Goal: Information Seeking & Learning: Learn about a topic

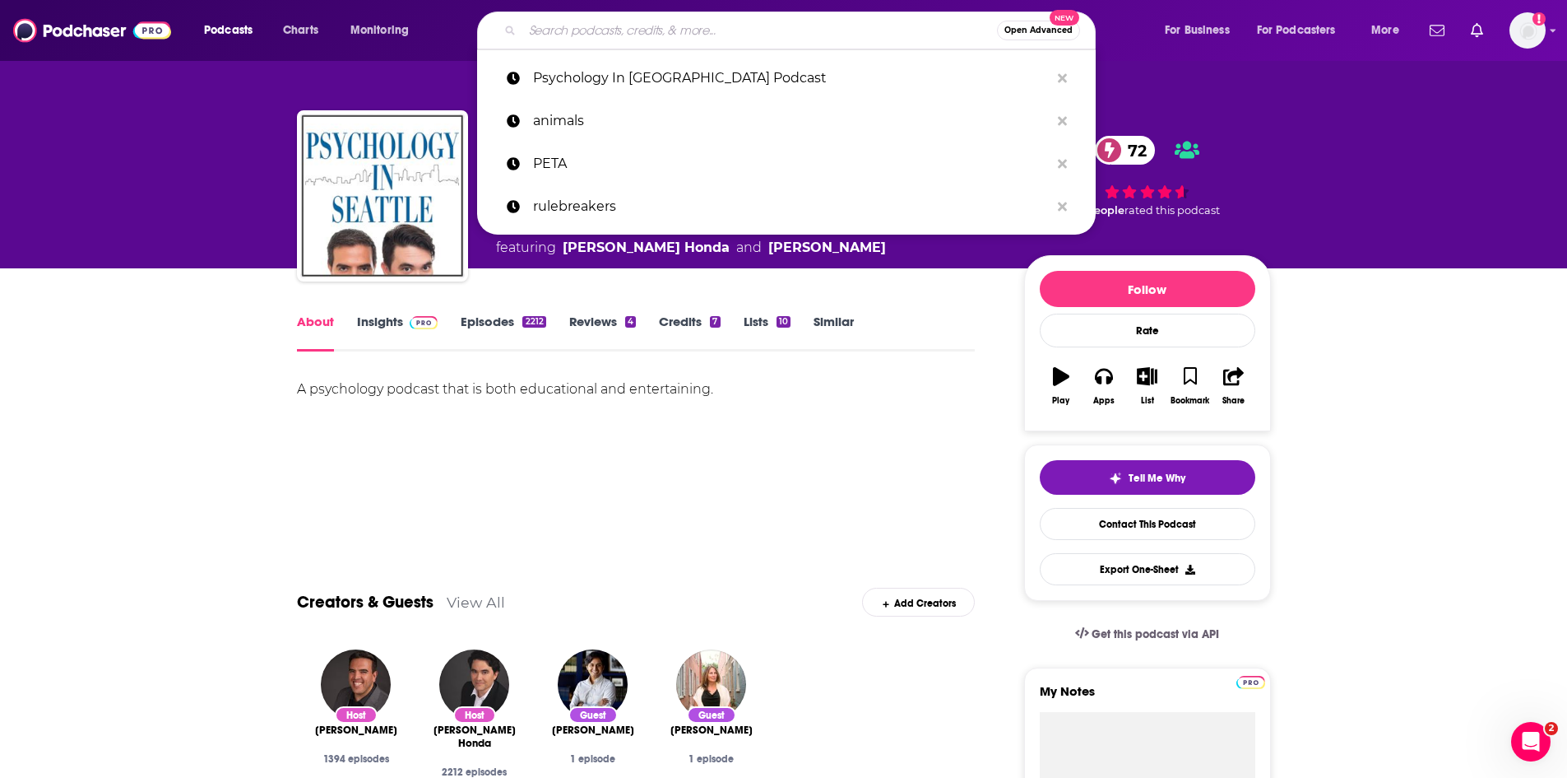
click at [772, 35] on input "Search podcasts, credits, & more..." at bounding box center [759, 30] width 475 height 26
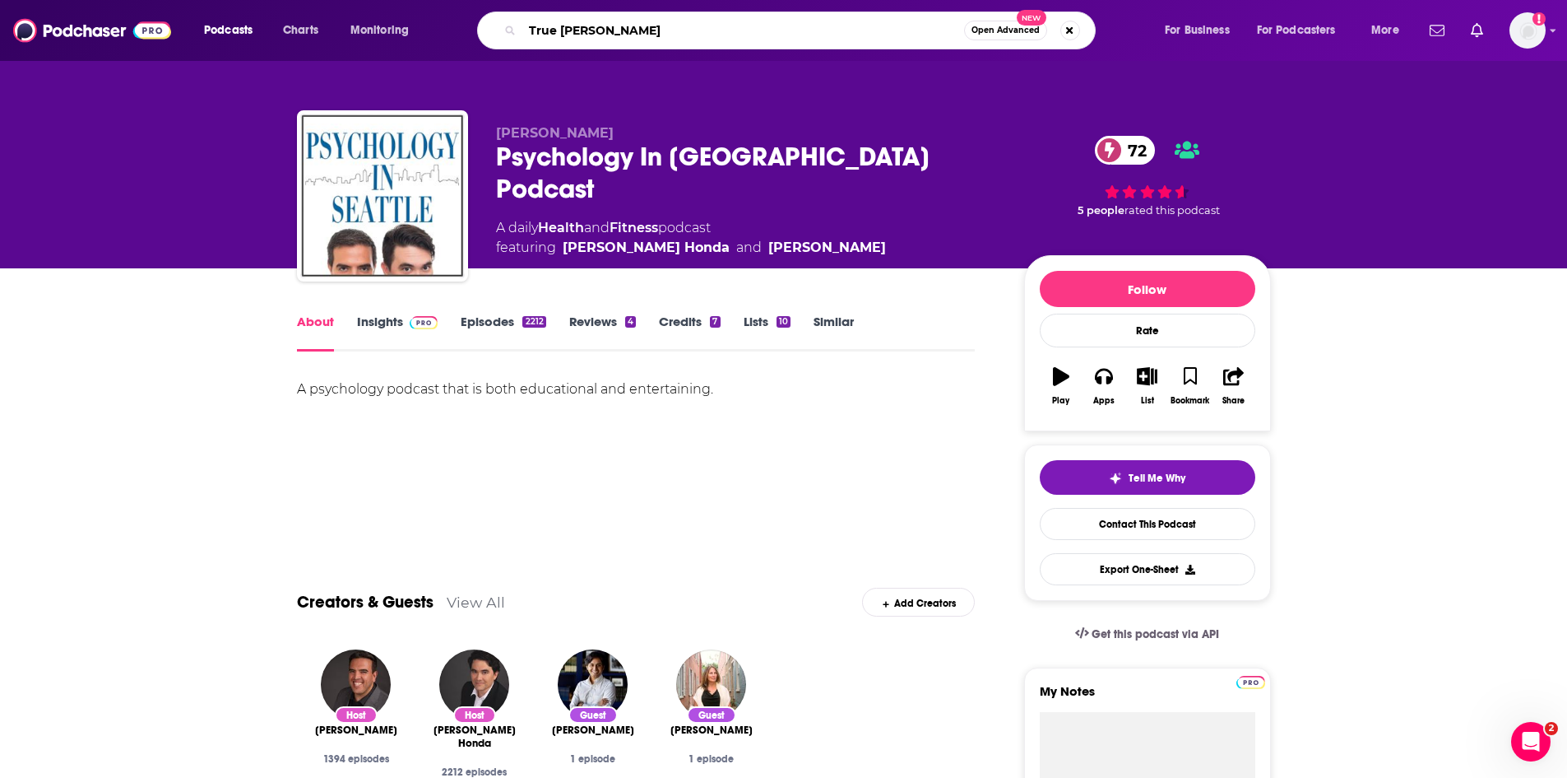
type input "True Crime"
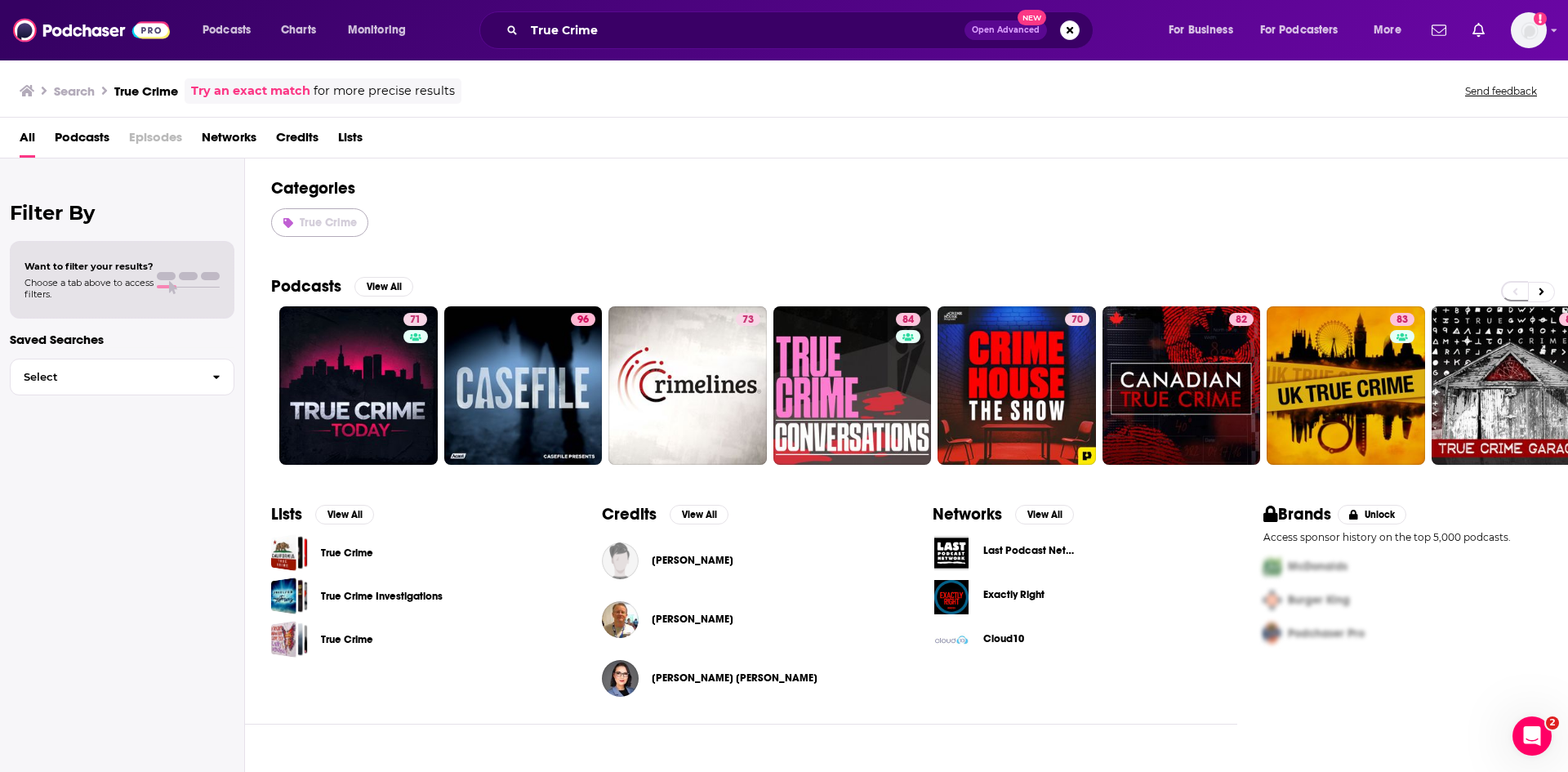
click at [338, 223] on span "True Crime" at bounding box center [328, 222] width 58 height 14
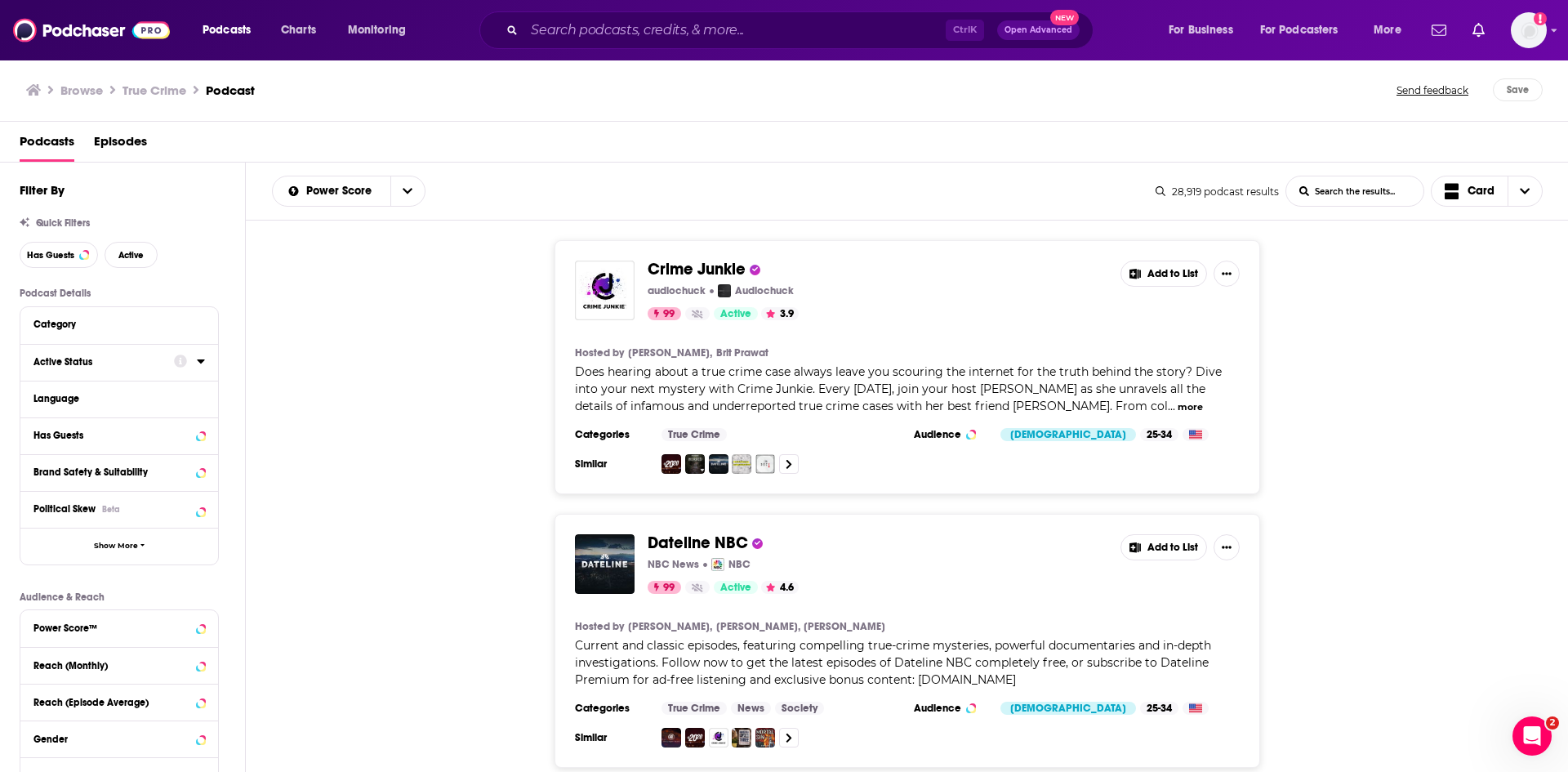
click at [196, 362] on div at bounding box center [189, 361] width 31 height 21
click at [199, 362] on icon at bounding box center [200, 360] width 8 height 13
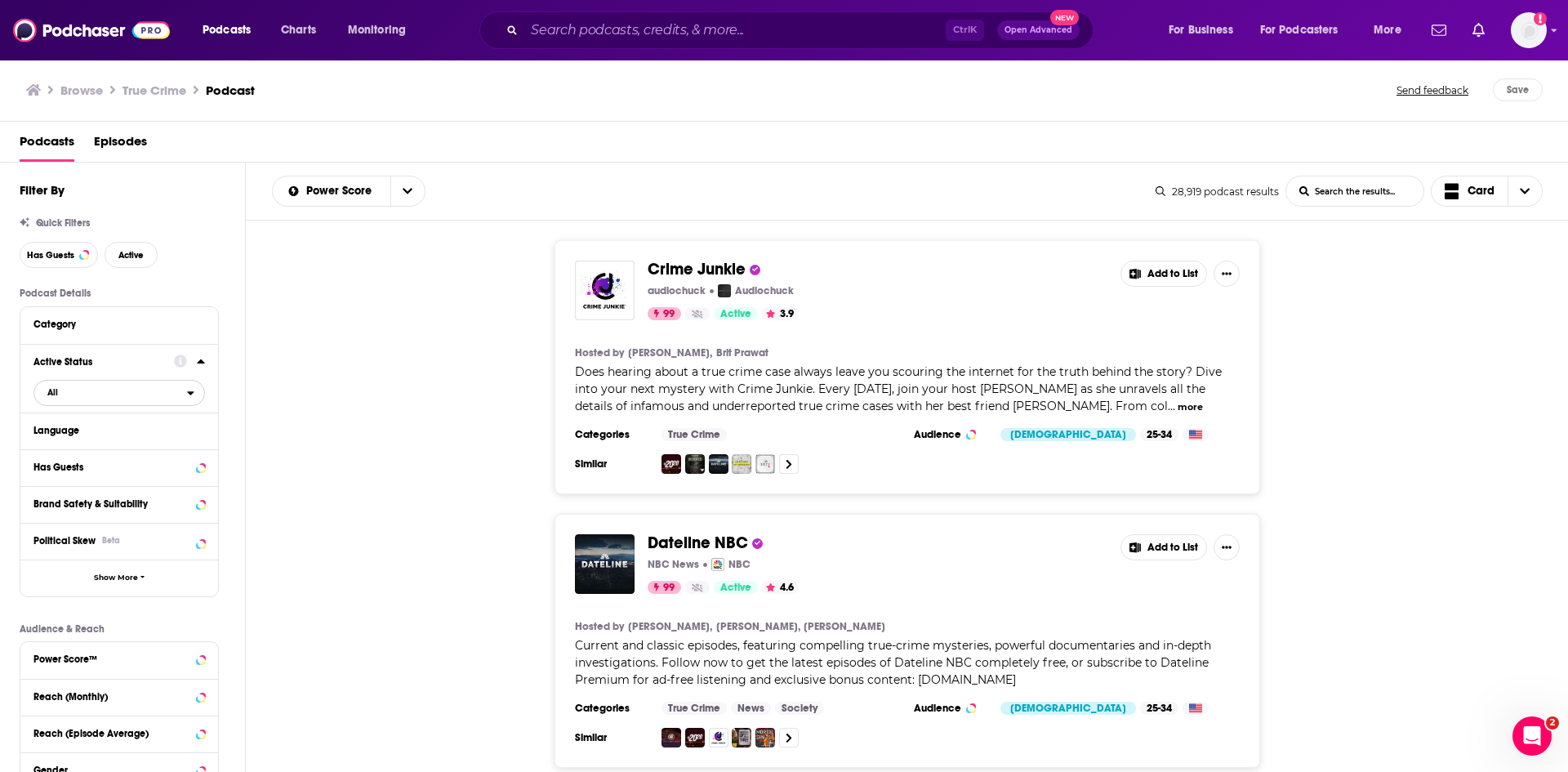
click at [158, 392] on span "All" at bounding box center [111, 391] width 153 height 21
click at [117, 449] on span "Active" at bounding box center [85, 446] width 87 height 9
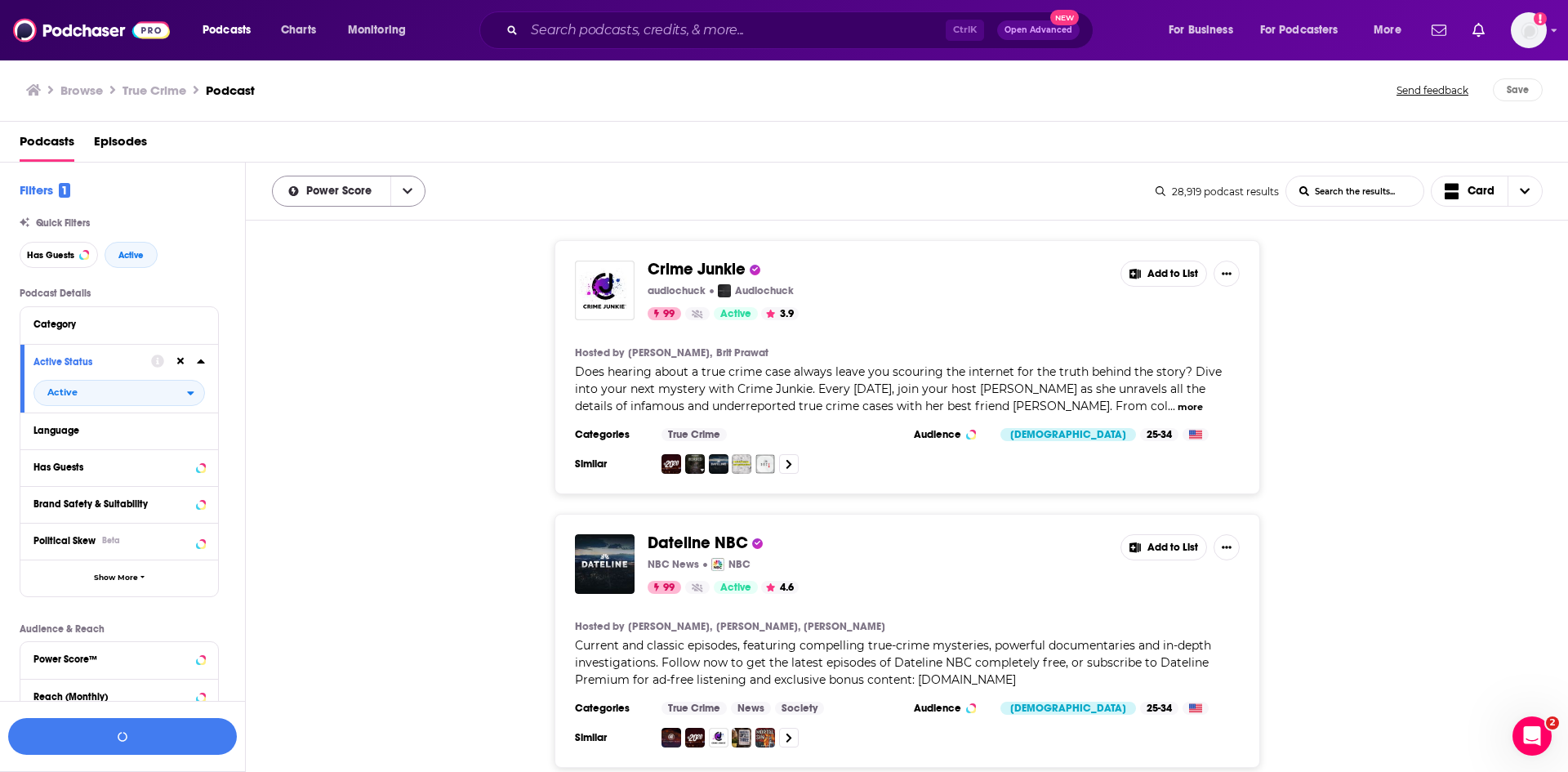
click at [404, 192] on icon "open menu" at bounding box center [408, 192] width 10 height 6
click at [369, 228] on div "By Rating" at bounding box center [348, 220] width 154 height 28
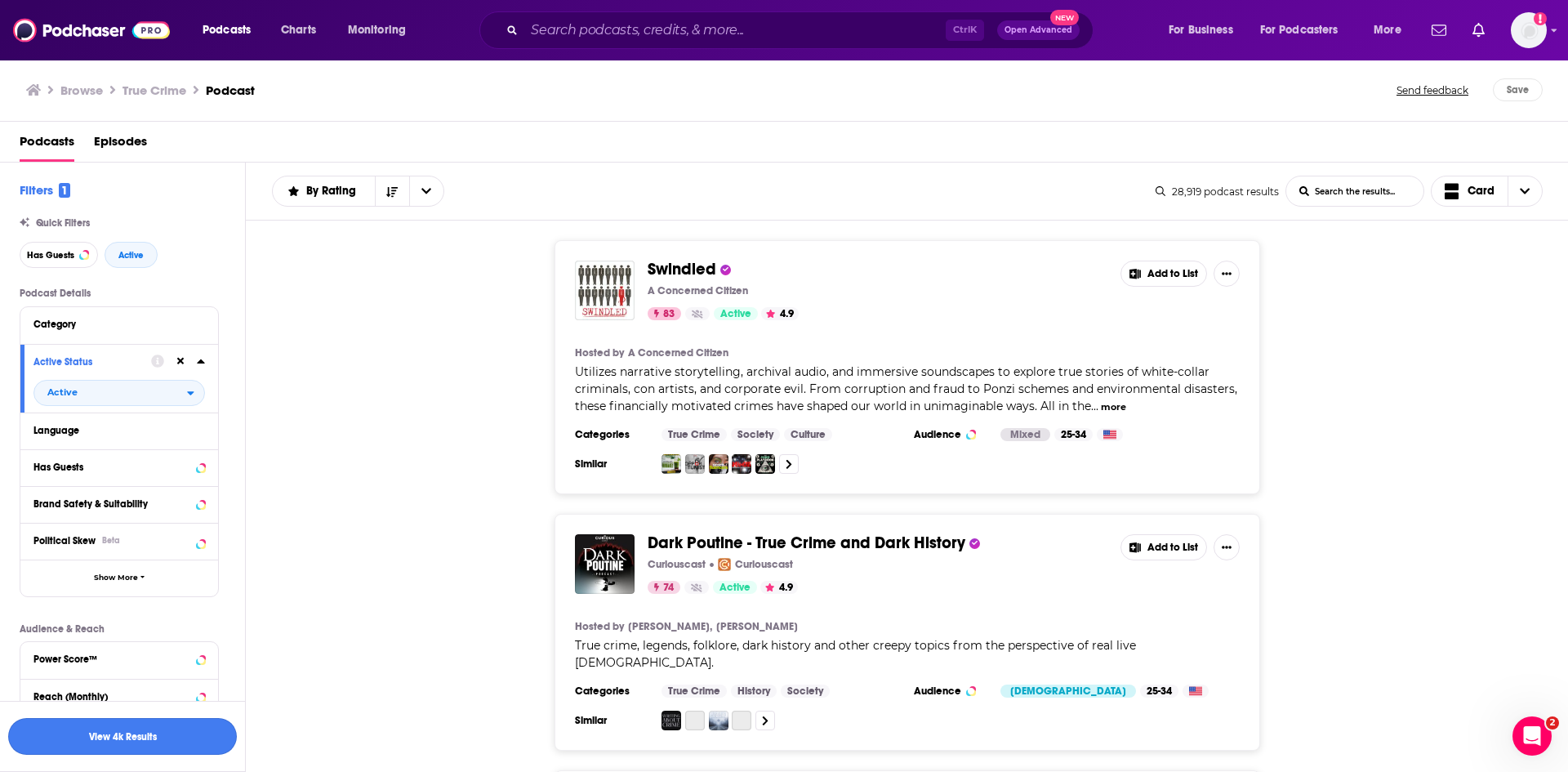
click at [124, 732] on button "View 4k Results" at bounding box center [122, 735] width 228 height 37
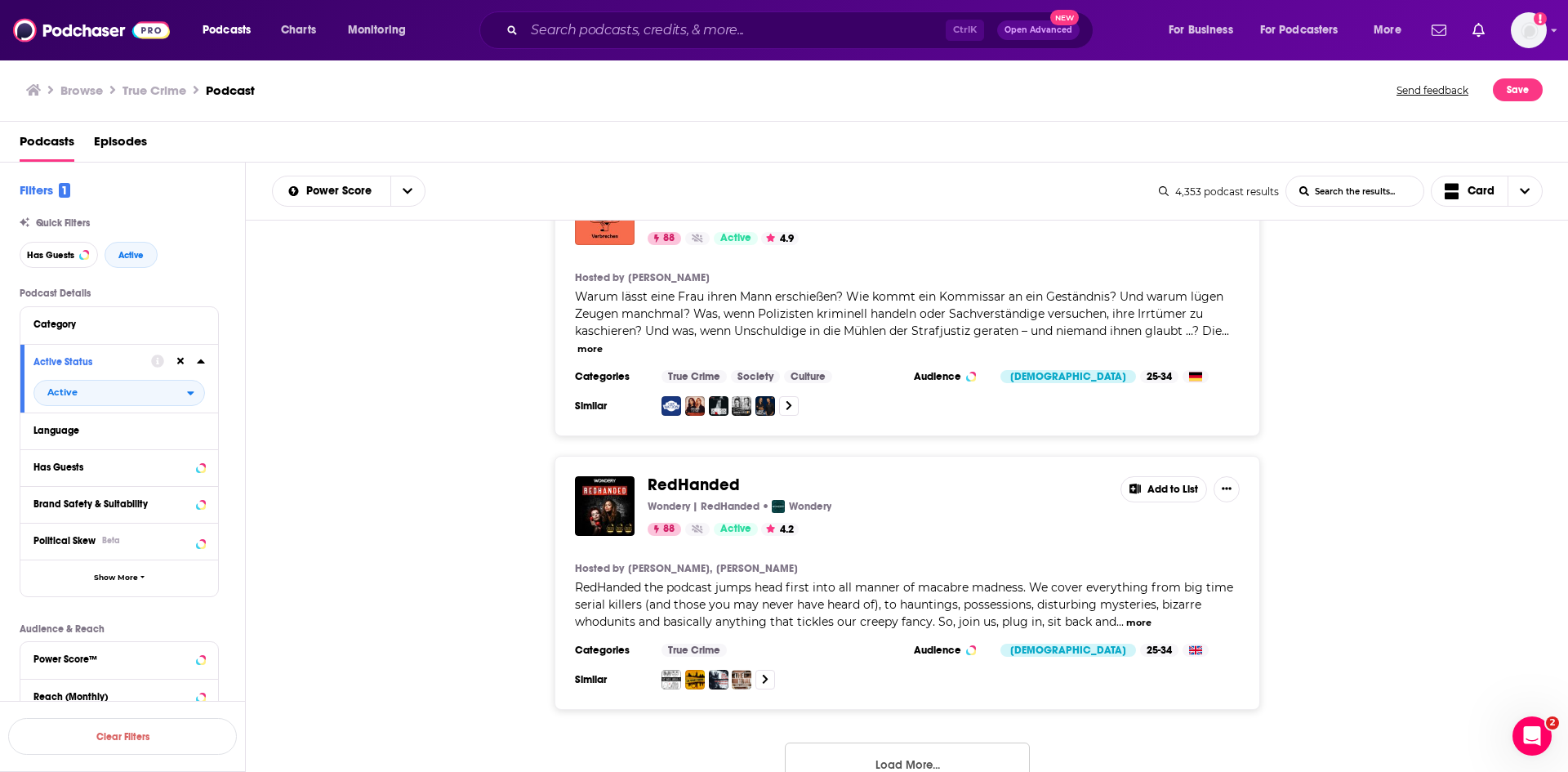
scroll to position [6472, 0]
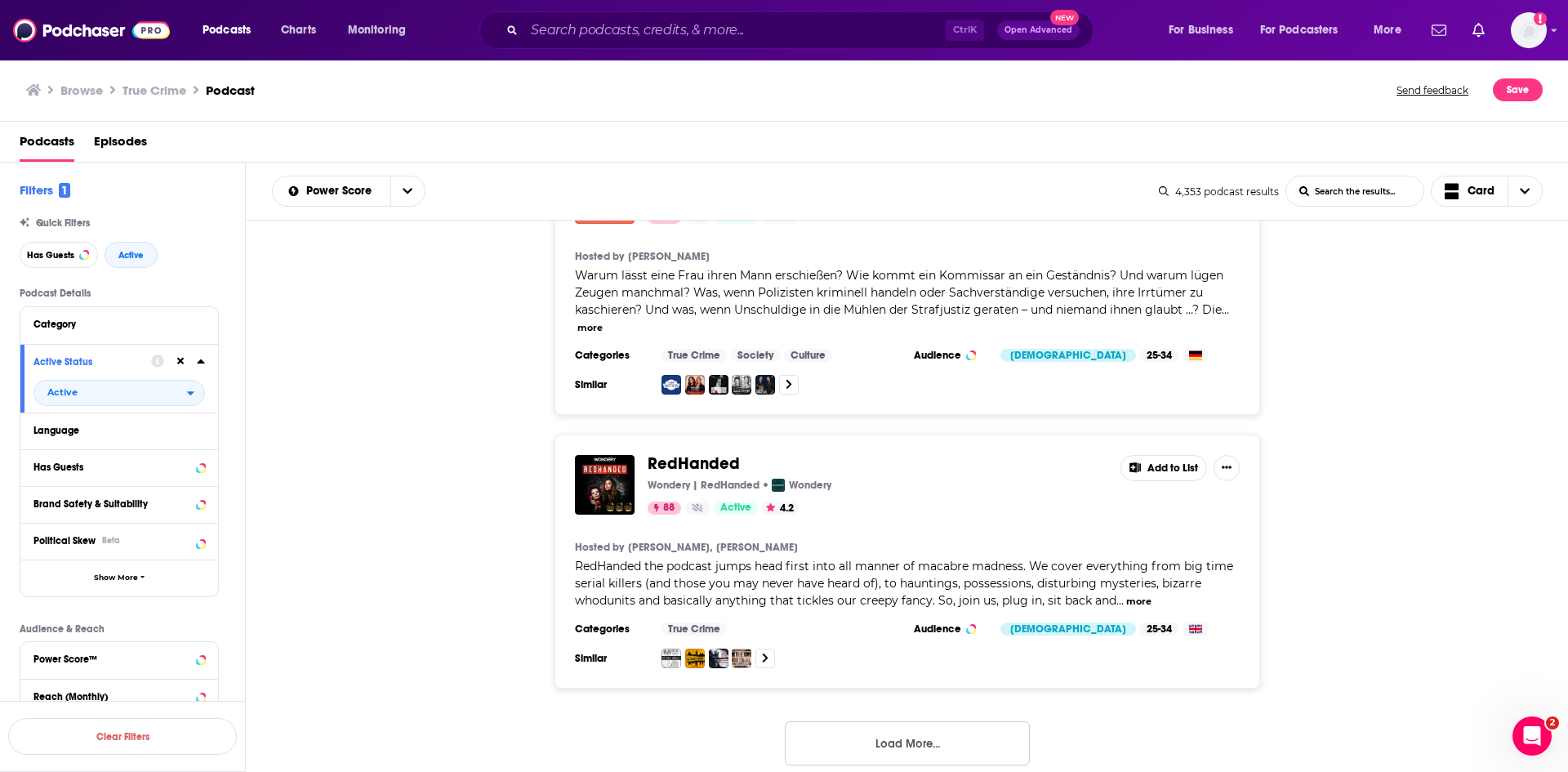
click at [866, 729] on button "Load More..." at bounding box center [907, 743] width 245 height 44
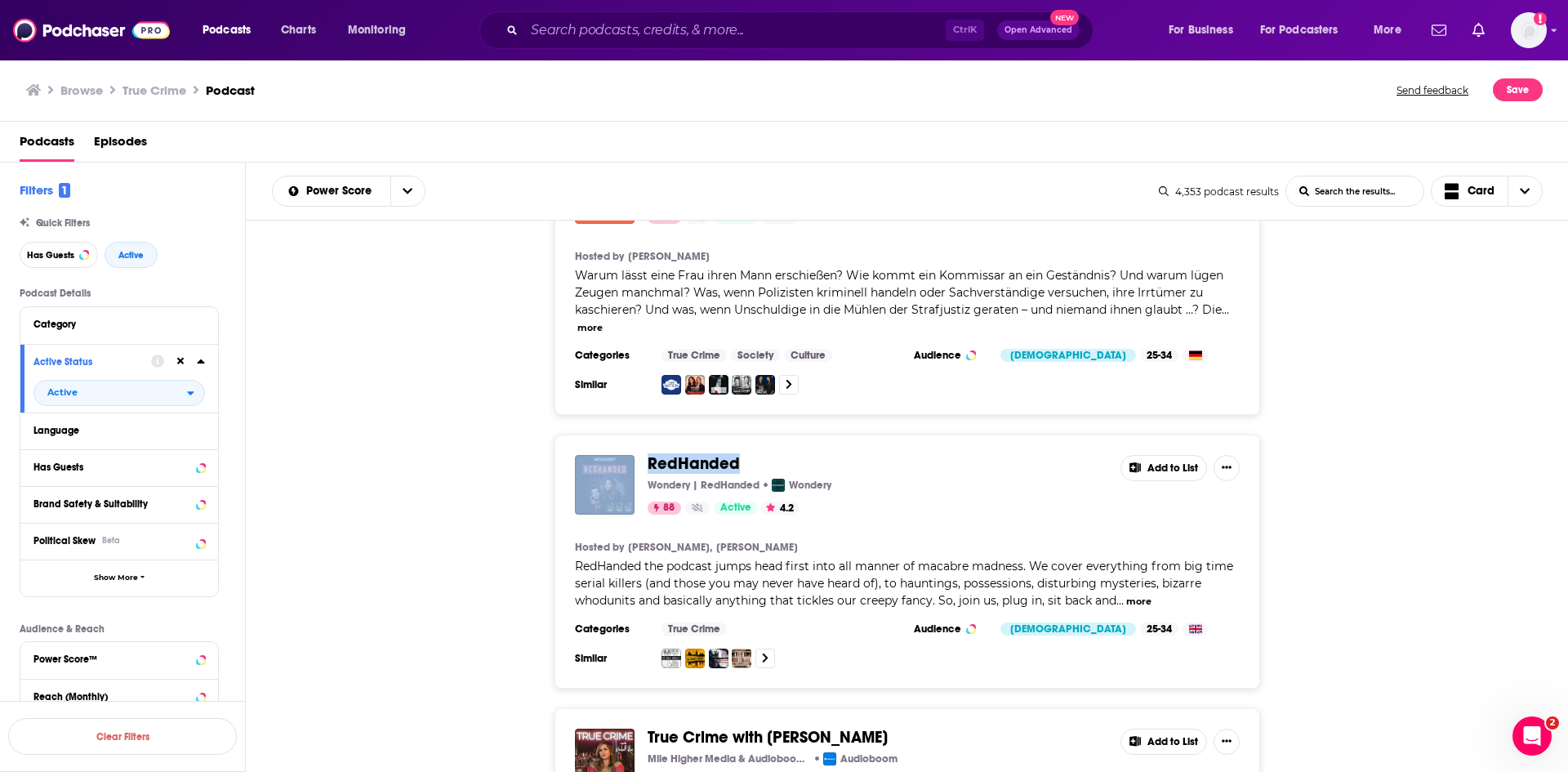
drag, startPoint x: 767, startPoint y: 444, endPoint x: 640, endPoint y: 446, distance: 127.0
click at [640, 454] on div "RedHanded Wondery | RedHanded Wondery 88 Active 4.2 Add to List" at bounding box center [907, 484] width 665 height 60
copy div "RedHanded"
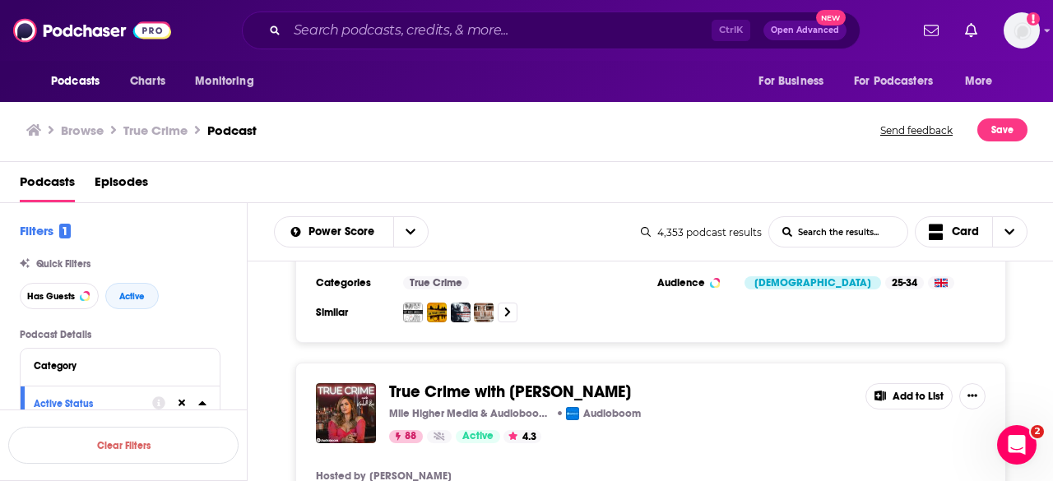
scroll to position [6994, 0]
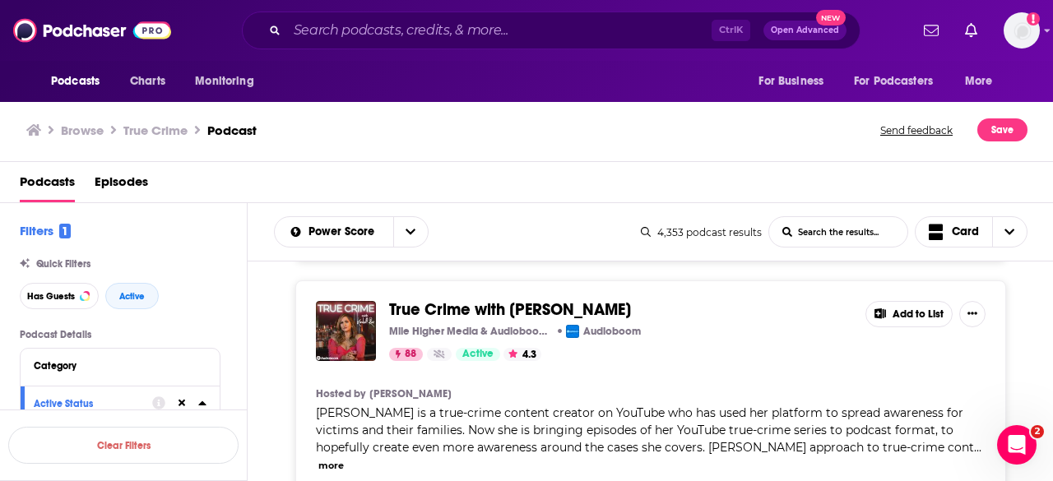
click at [259, 332] on div "True Crime with Kendall Rae Mile Higher Media & Audioboom Studios Audioboom 88 …" at bounding box center [651, 417] width 806 height 273
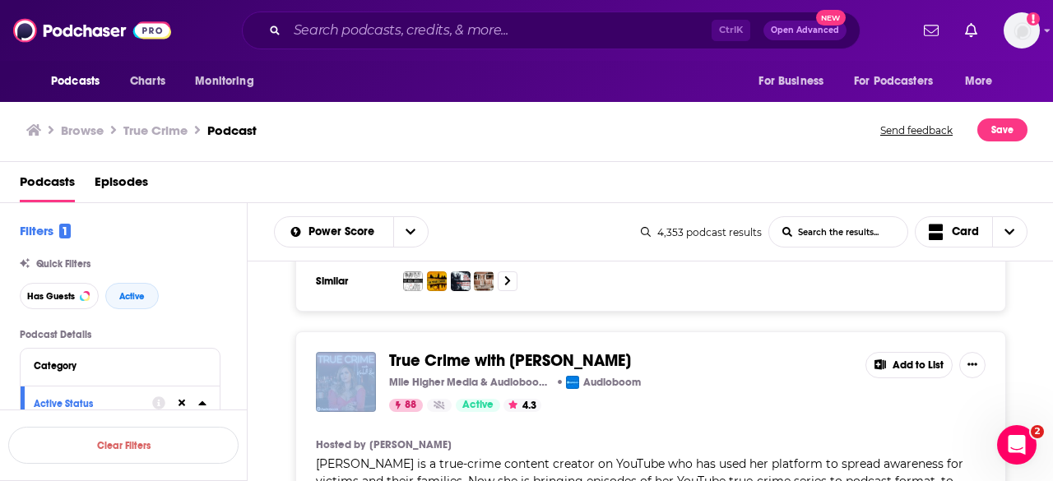
scroll to position [6902, 0]
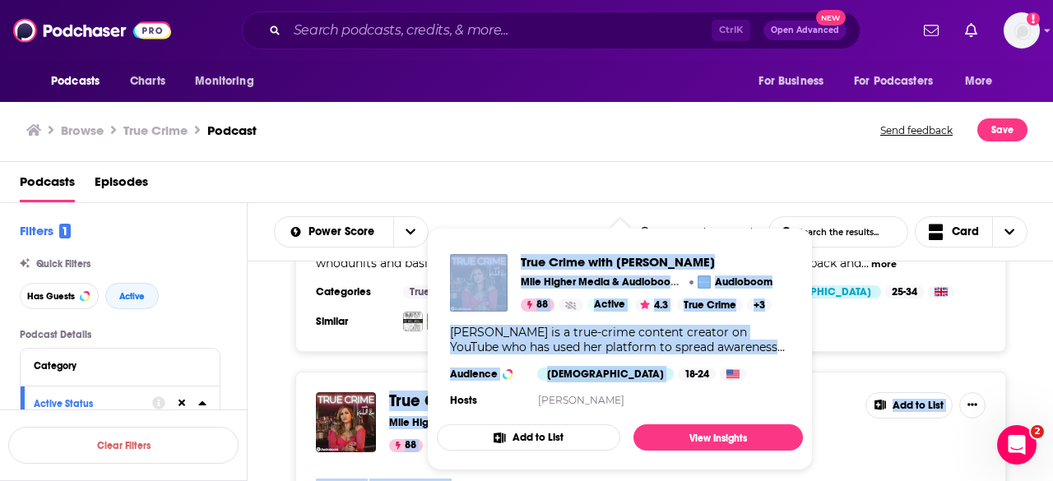
drag, startPoint x: 388, startPoint y: 275, endPoint x: 599, endPoint y: 360, distance: 227.0
click at [599, 360] on div "Podcasts Charts Monitoring Ctrl K Open Advanced New For Business For Podcasters…" at bounding box center [526, 240] width 1053 height 481
click at [708, 258] on span "True Crime with Kendall Rae" at bounding box center [647, 262] width 252 height 16
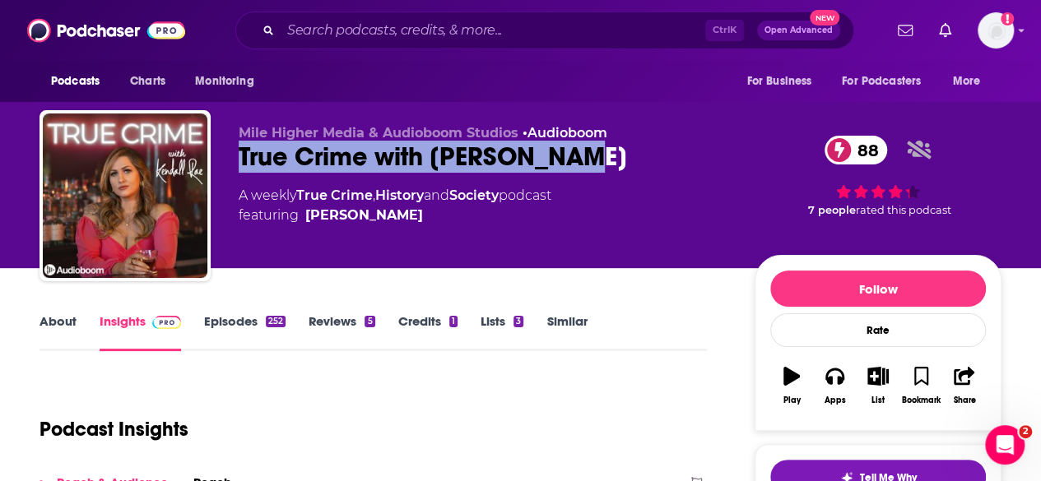
drag, startPoint x: 620, startPoint y: 161, endPoint x: 236, endPoint y: 169, distance: 384.3
click at [236, 169] on div "Mile Higher Media & Audioboom Studios • Audioboom True Crime with Kendall Rae 8…" at bounding box center [520, 199] width 962 height 178
copy h2 "True Crime with Kendall Rae"
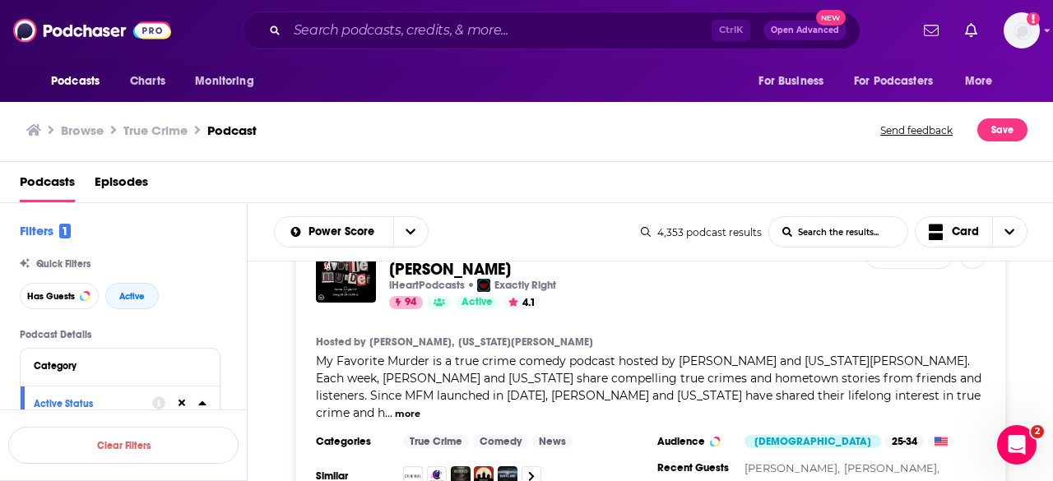
click at [289, 351] on div "My Favorite Murder with Karen Kilgariff and Georgia Hardstark iHeartPodcasts Ex…" at bounding box center [651, 367] width 806 height 290
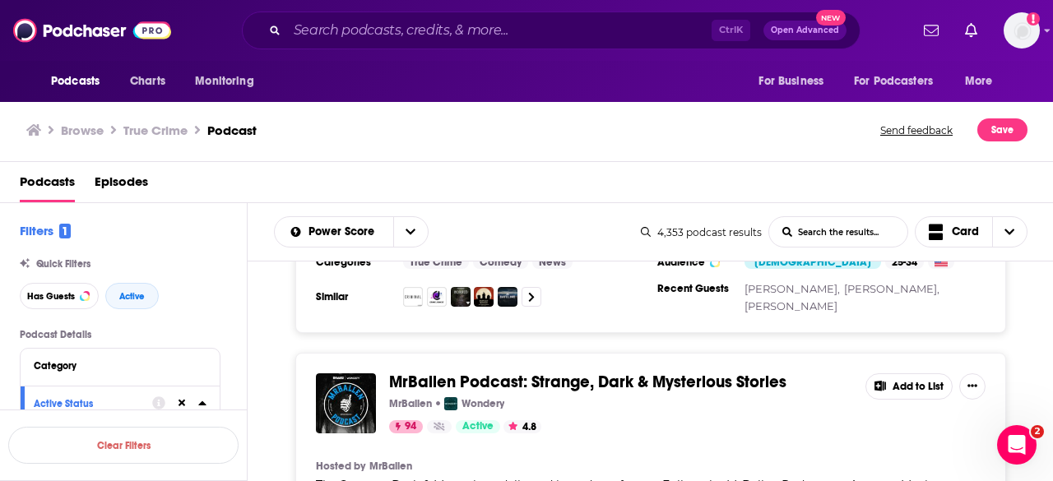
scroll to position [2139, 0]
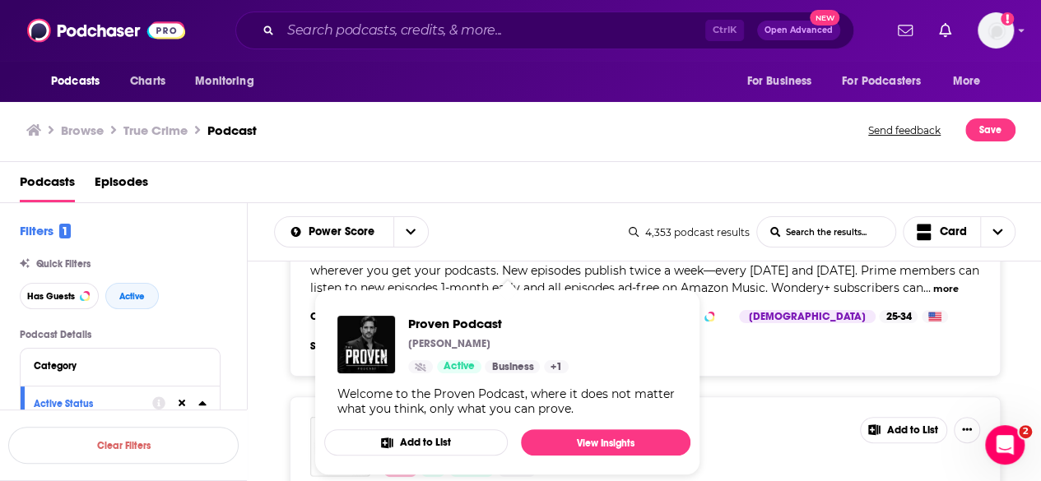
click at [275, 368] on div "MrBallen Podcast: Strange, Dark & Mysterious Stories MrBallen Wondery 94 Active…" at bounding box center [645, 249] width 794 height 256
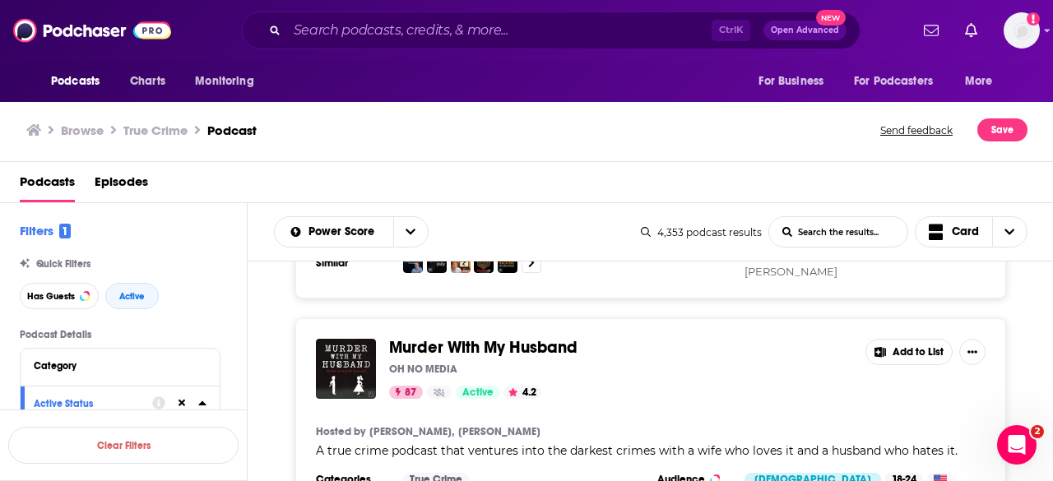
scroll to position [7487, 0]
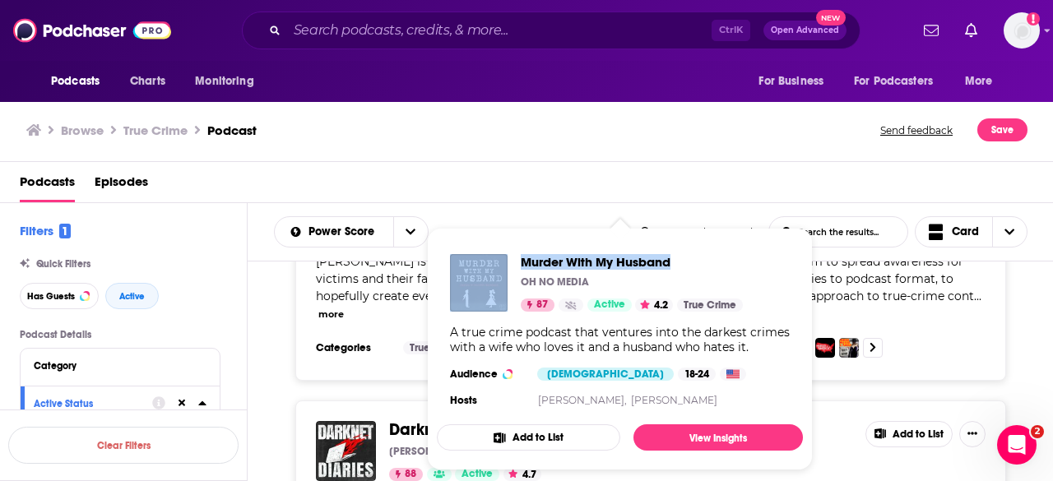
drag, startPoint x: 384, startPoint y: 305, endPoint x: 679, endPoint y: 265, distance: 297.3
click at [679, 265] on div "Podcasts Charts Monitoring Ctrl K Open Advanced New For Business For Podcasters…" at bounding box center [526, 240] width 1053 height 481
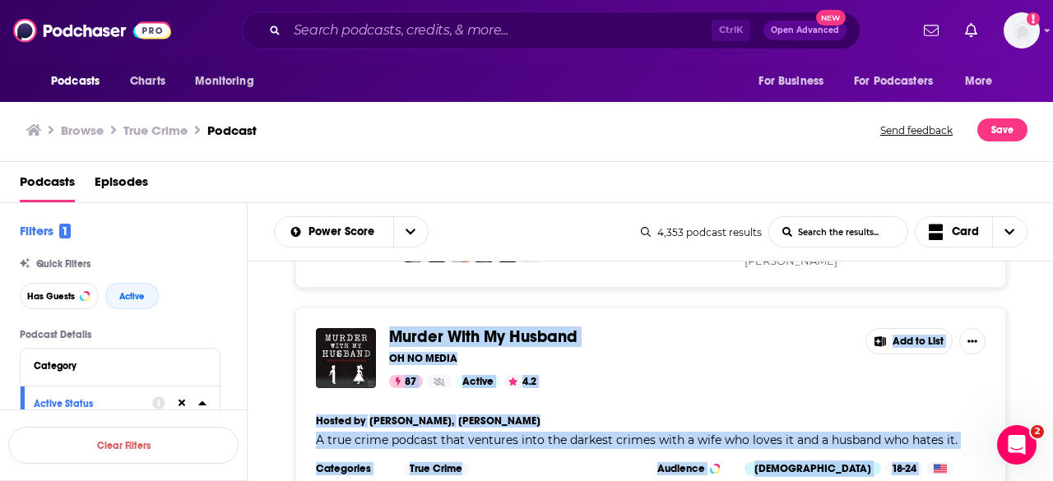
scroll to position [7441, 0]
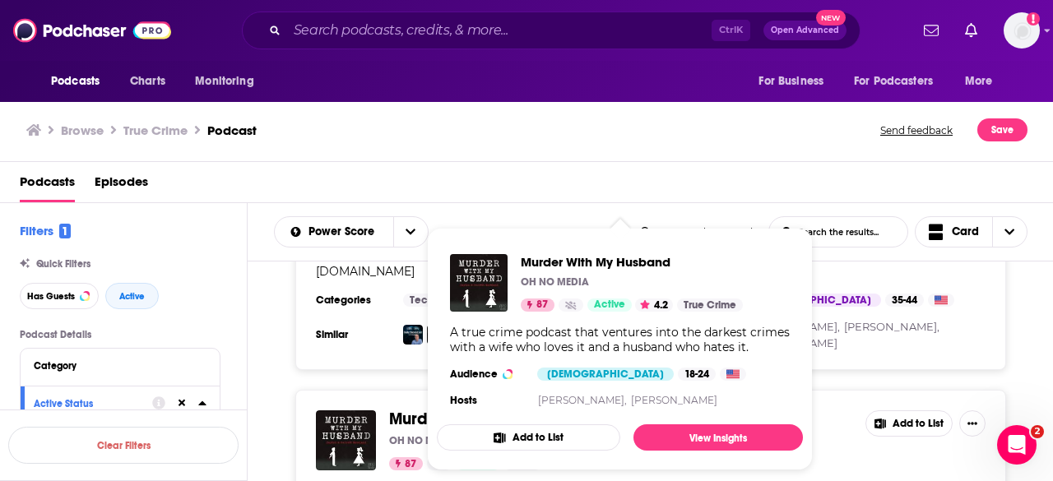
drag, startPoint x: 427, startPoint y: 358, endPoint x: 279, endPoint y: 312, distance: 155.1
drag, startPoint x: 447, startPoint y: 357, endPoint x: 290, endPoint y: 330, distance: 159.5
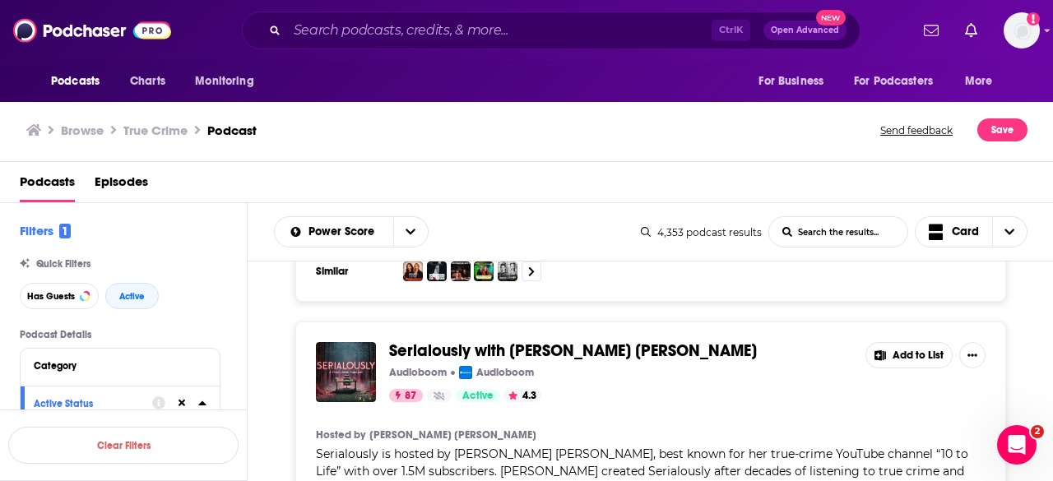
scroll to position [8017, 0]
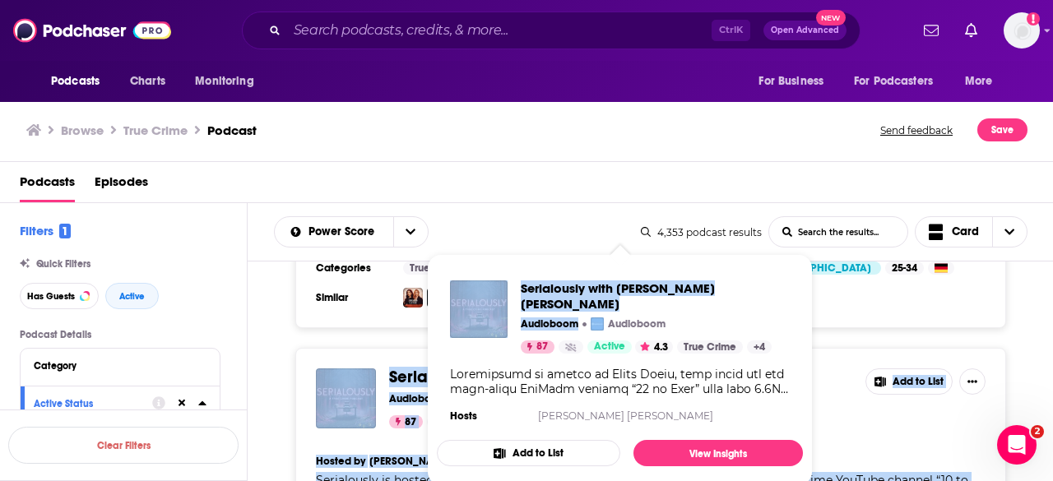
drag, startPoint x: 597, startPoint y: 300, endPoint x: 377, endPoint y: 292, distance: 220.7
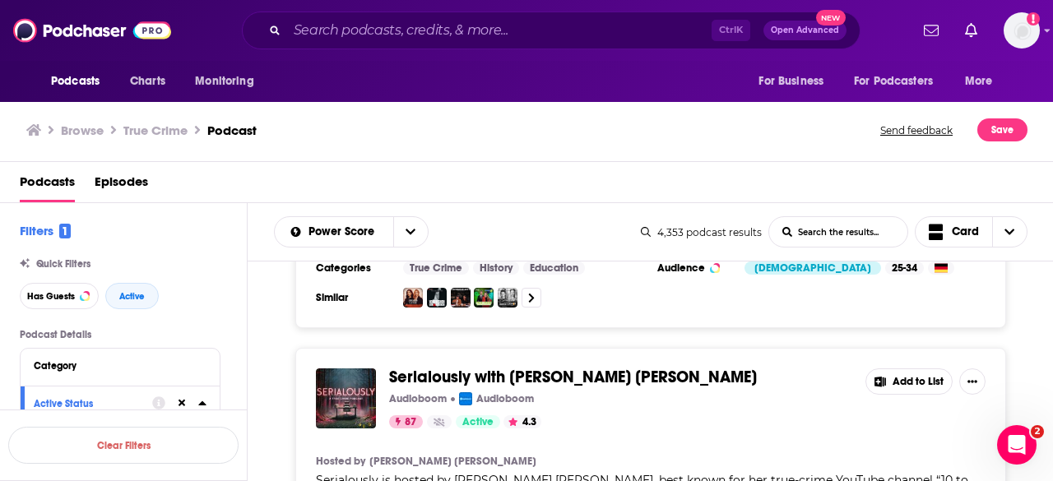
click at [280, 348] on div "Serialously with Annie Elise Audioboom Audioboom 87 Active 4.3 Add to List Host…" at bounding box center [651, 474] width 806 height 252
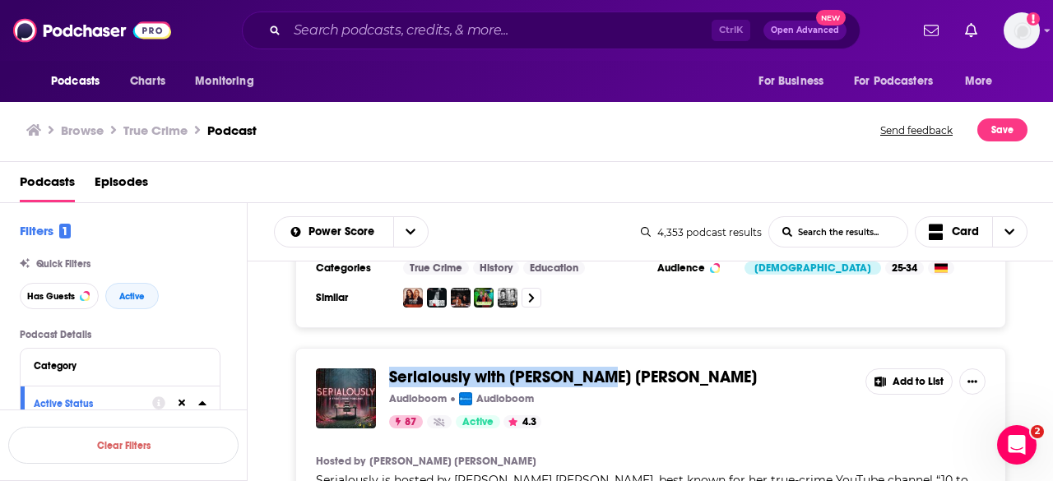
drag, startPoint x: 385, startPoint y: 294, endPoint x: 604, endPoint y: 287, distance: 219.0
click at [604, 348] on div "Serialously with Annie Elise Audioboom Audioboom 87 Active 4.3 Add to List Host…" at bounding box center [650, 474] width 711 height 252
copy span "Serialously with Annie Elise"
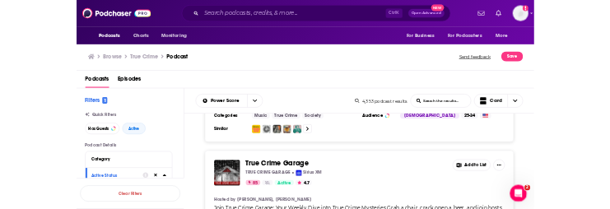
scroll to position [10650, 0]
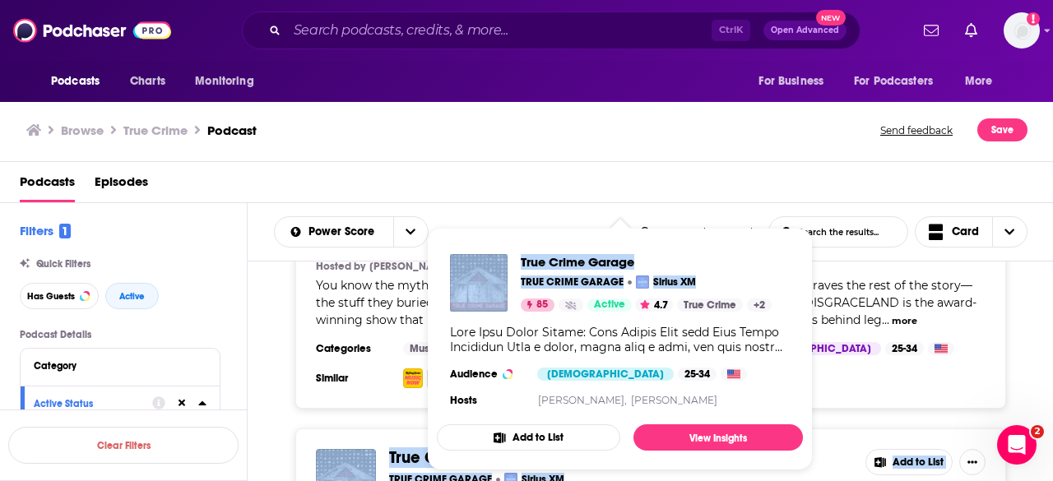
drag, startPoint x: 386, startPoint y: 321, endPoint x: 525, endPoint y: 317, distance: 139.1
click at [525, 317] on div "Podcasts Charts Monitoring Ctrl K Open Advanced New For Business For Podcasters…" at bounding box center [526, 240] width 1053 height 481
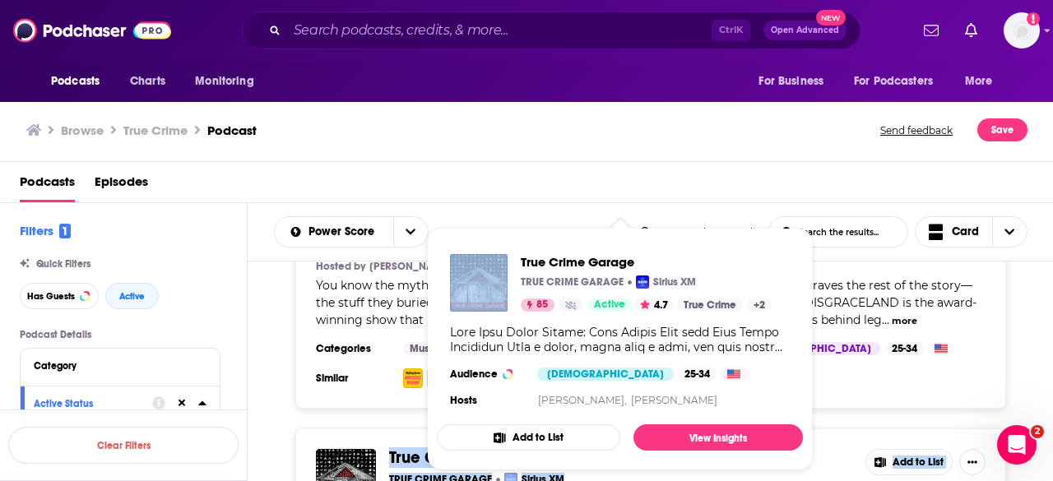
drag, startPoint x: 383, startPoint y: 299, endPoint x: 374, endPoint y: 299, distance: 9.9
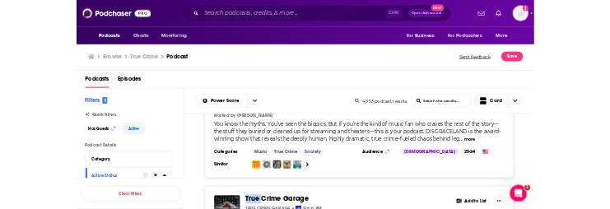
scroll to position [0, 0]
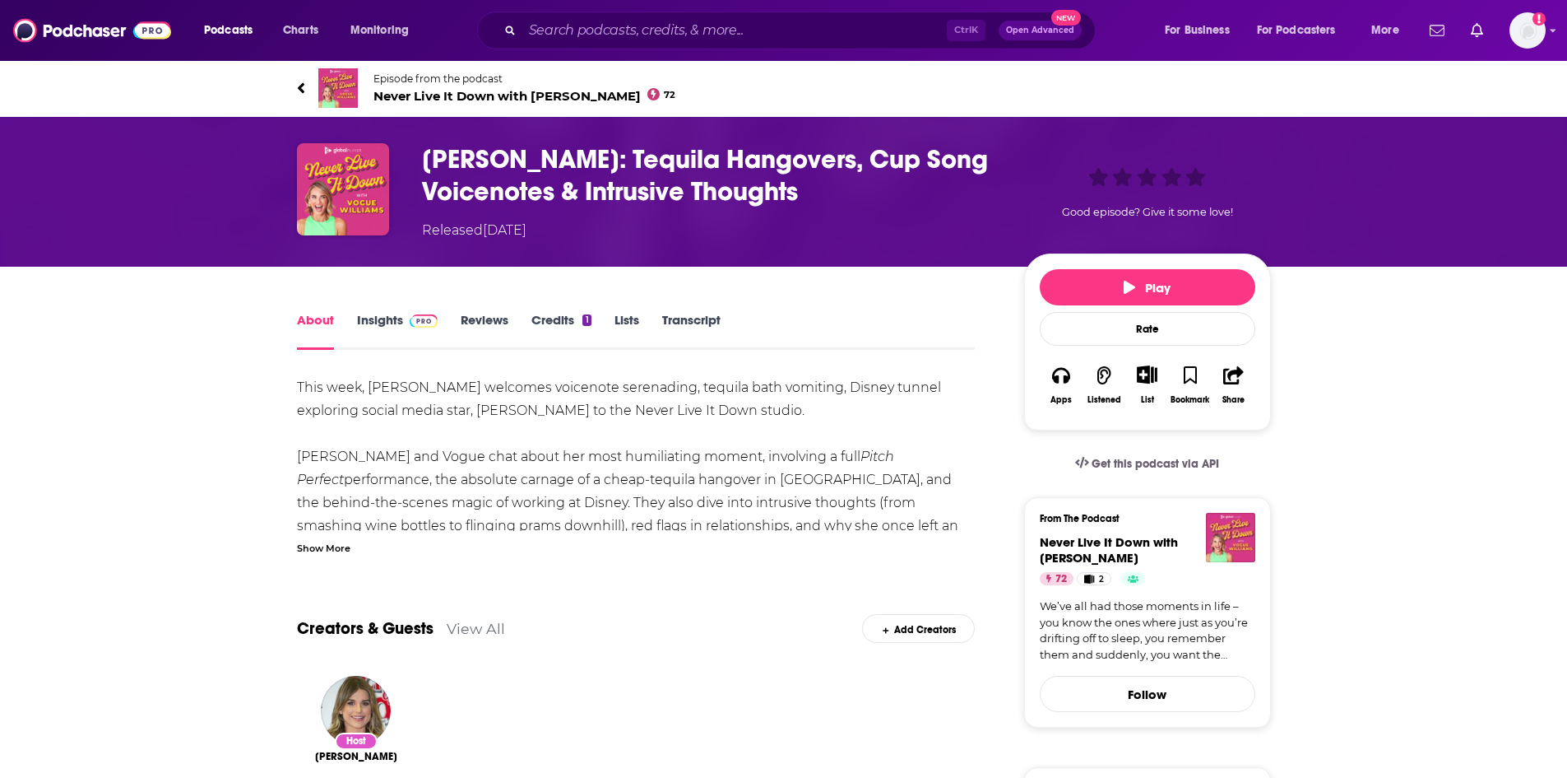
click at [696, 315] on link "Transcript" at bounding box center [691, 331] width 58 height 38
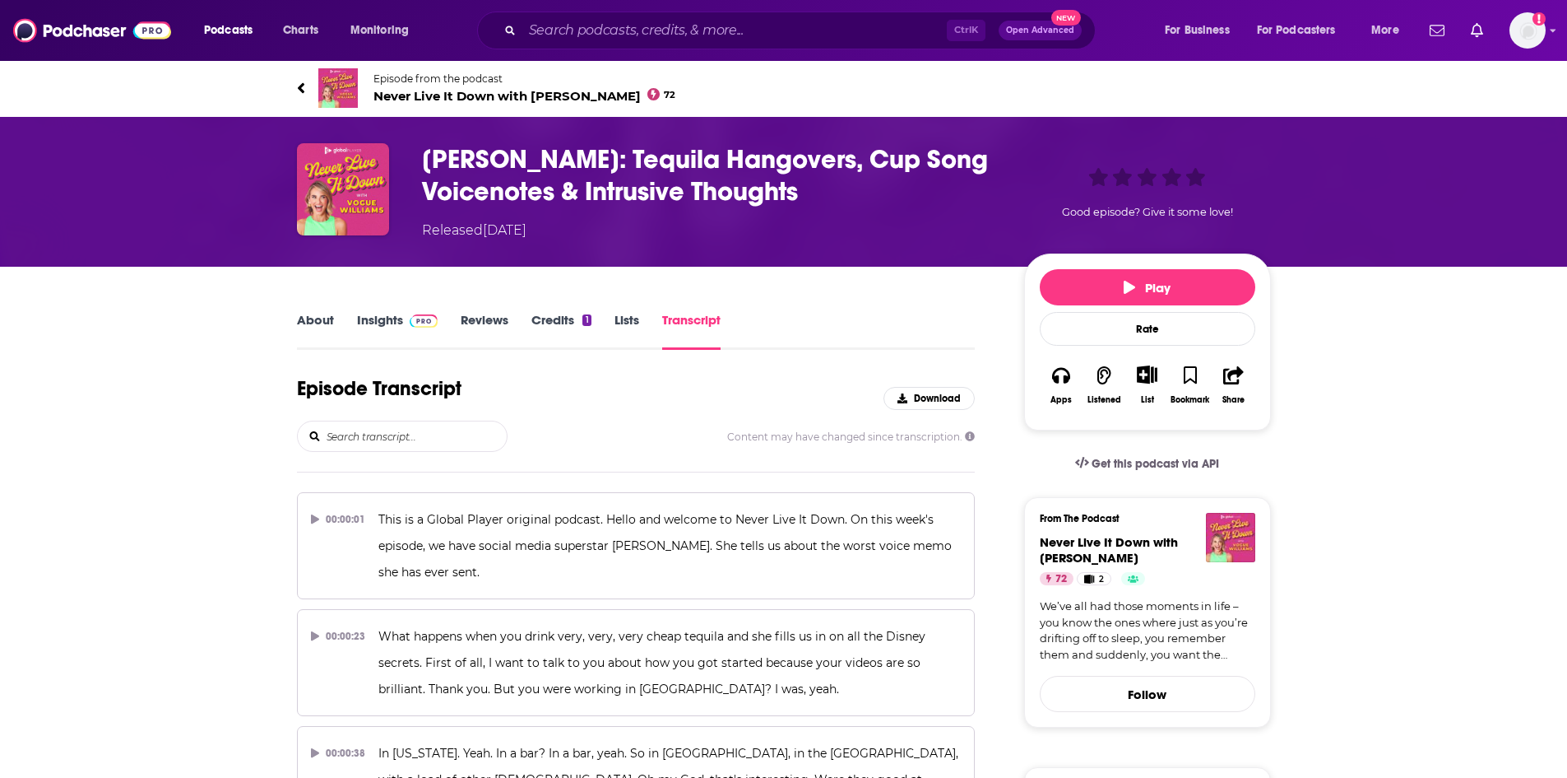
scroll to position [13105, 0]
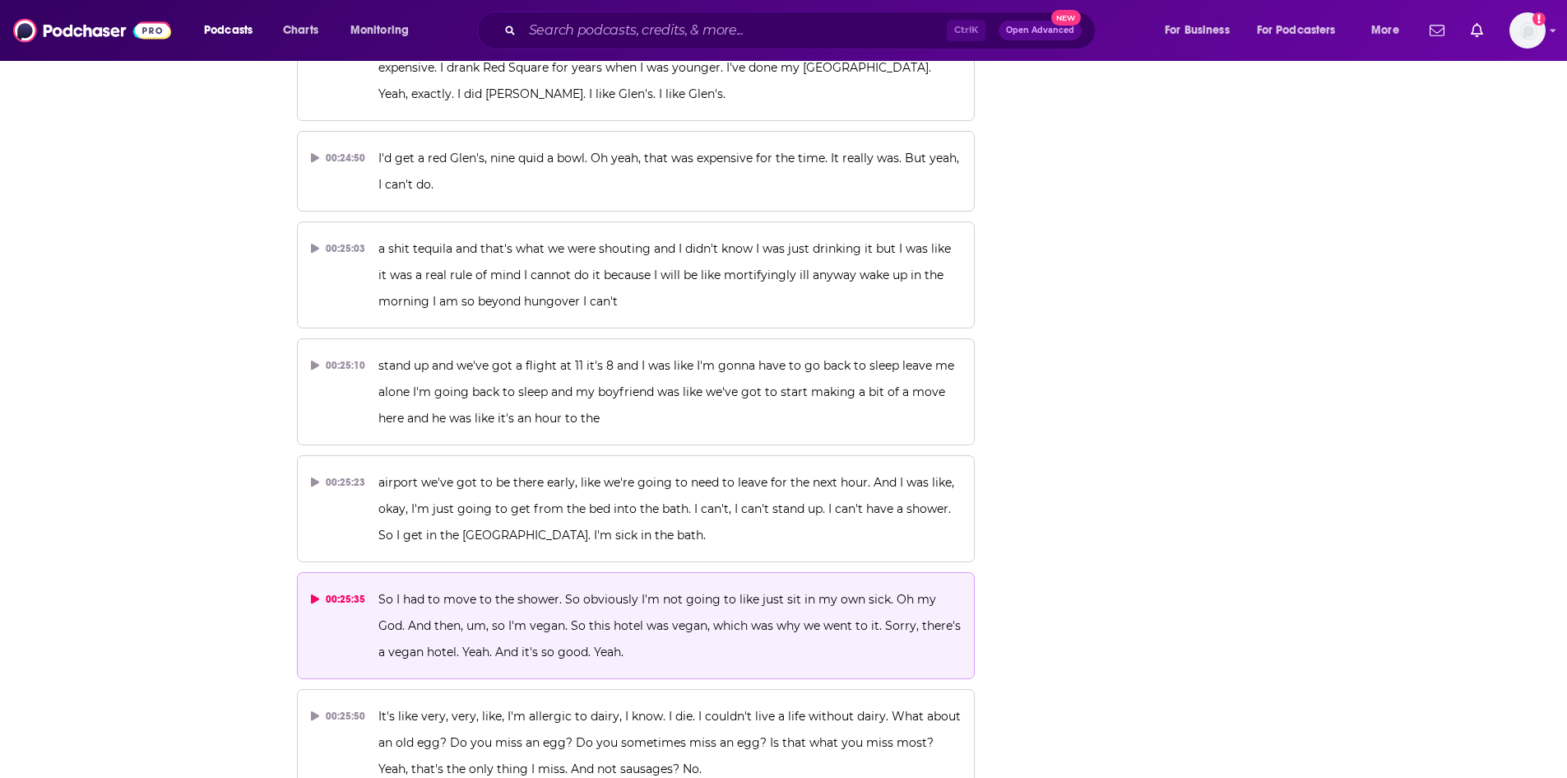
click at [602, 592] on span "So I had to move to the shower. So obviously I'm not going to like just sit in …" at bounding box center [671, 625] width 586 height 67
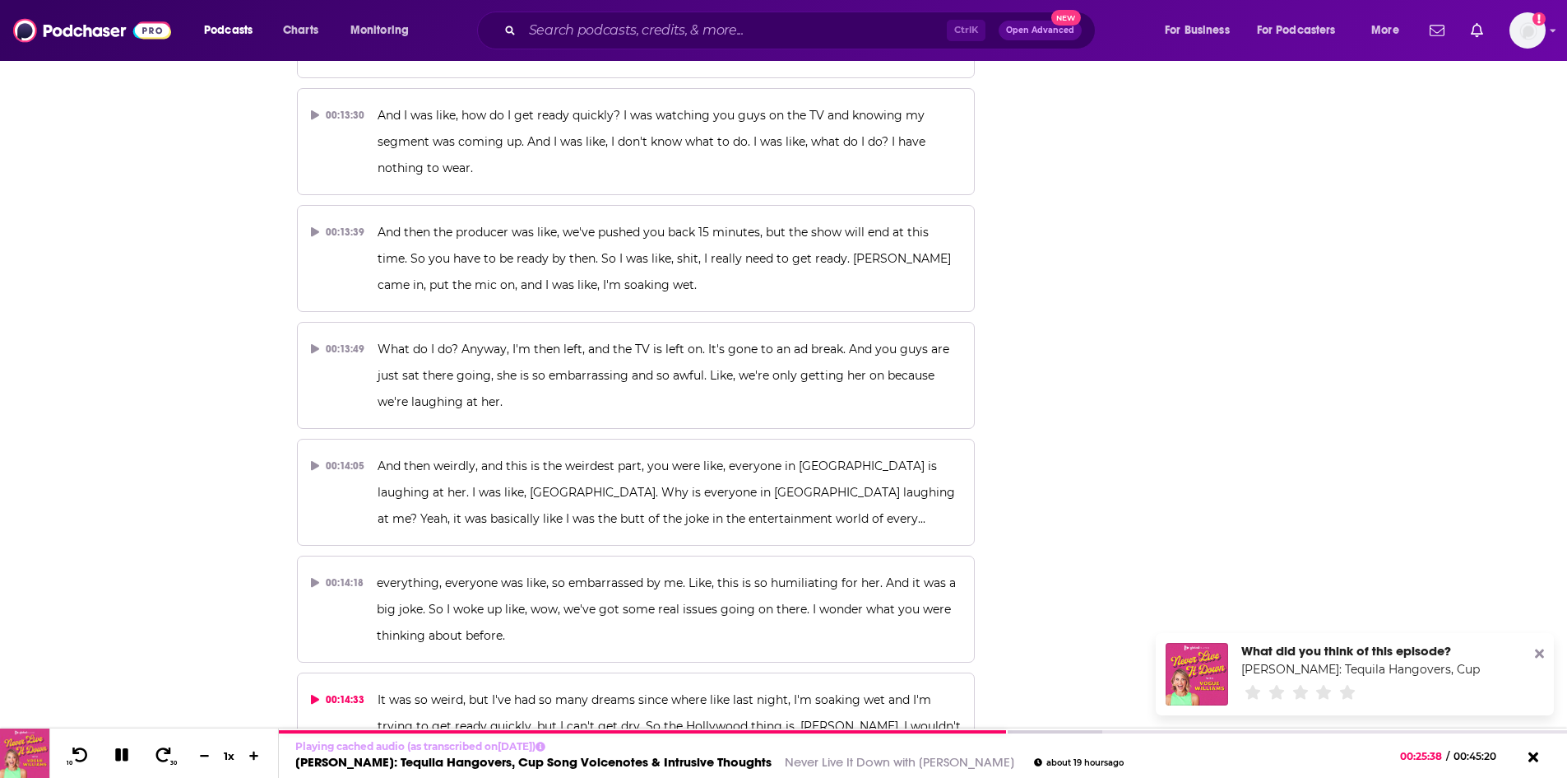
scroll to position [6934, 0]
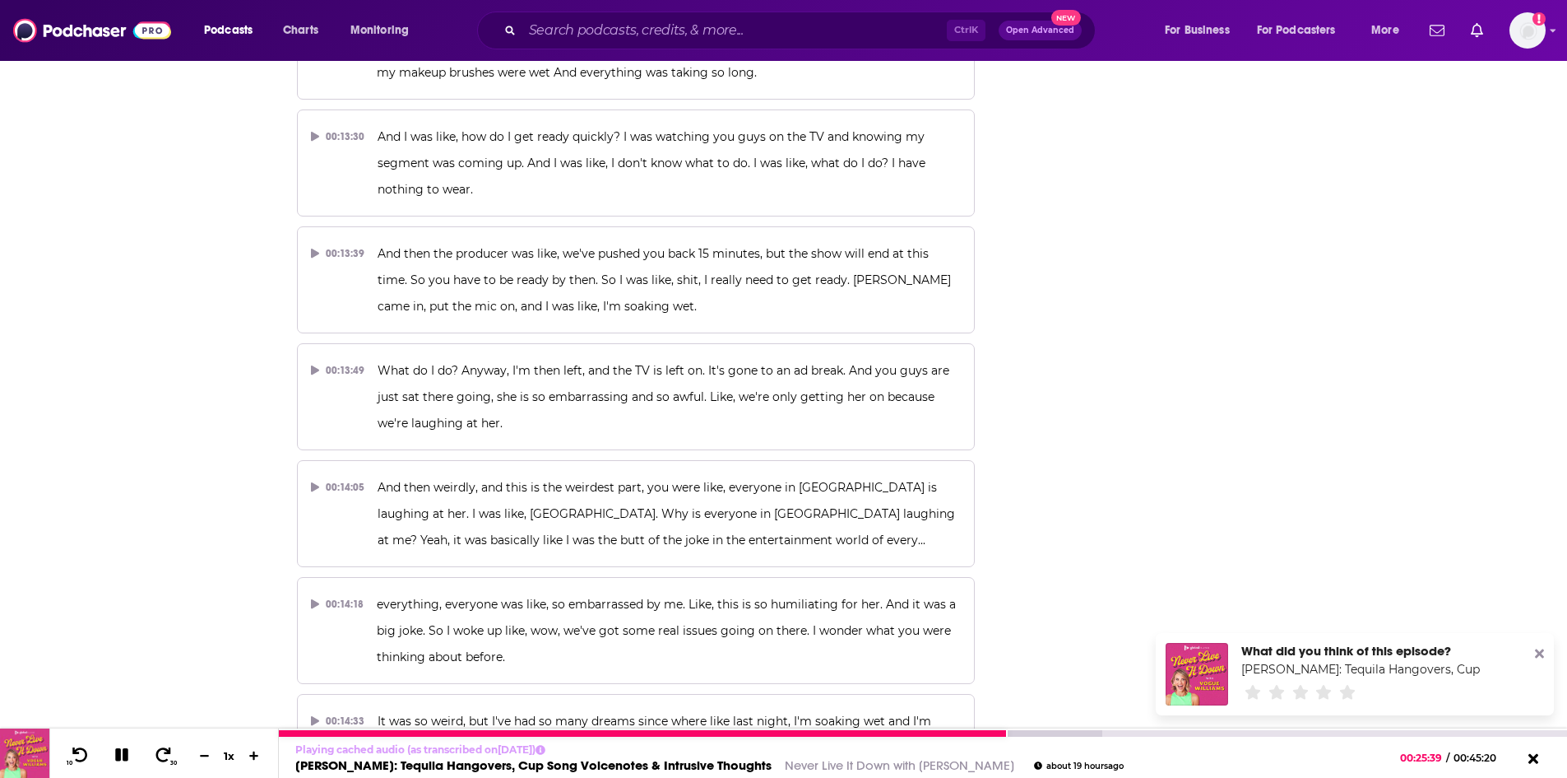
click at [121, 752] on icon at bounding box center [122, 754] width 19 height 15
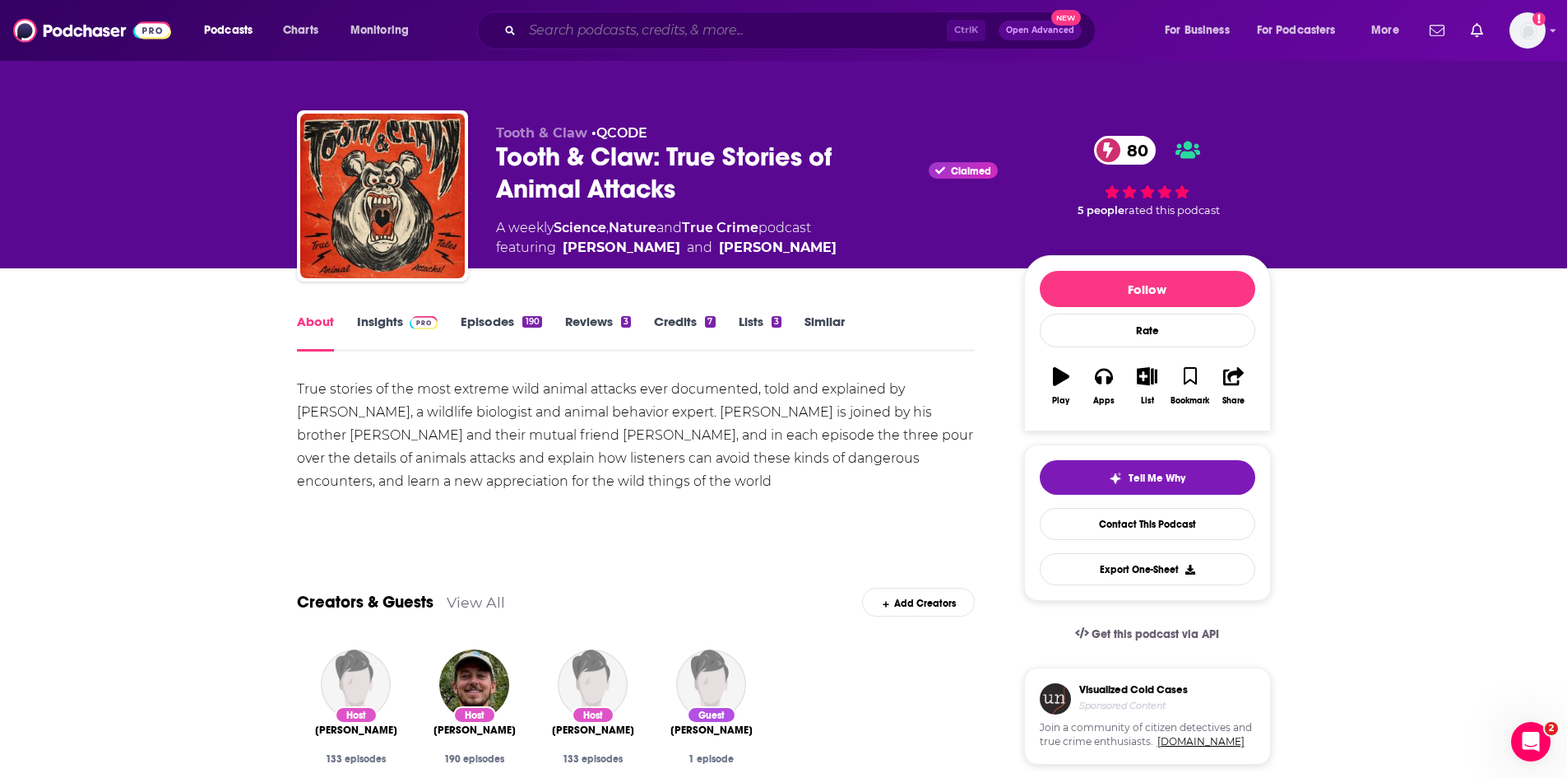
click at [576, 32] on input "Search podcasts, credits, & more..." at bounding box center [734, 30] width 425 height 26
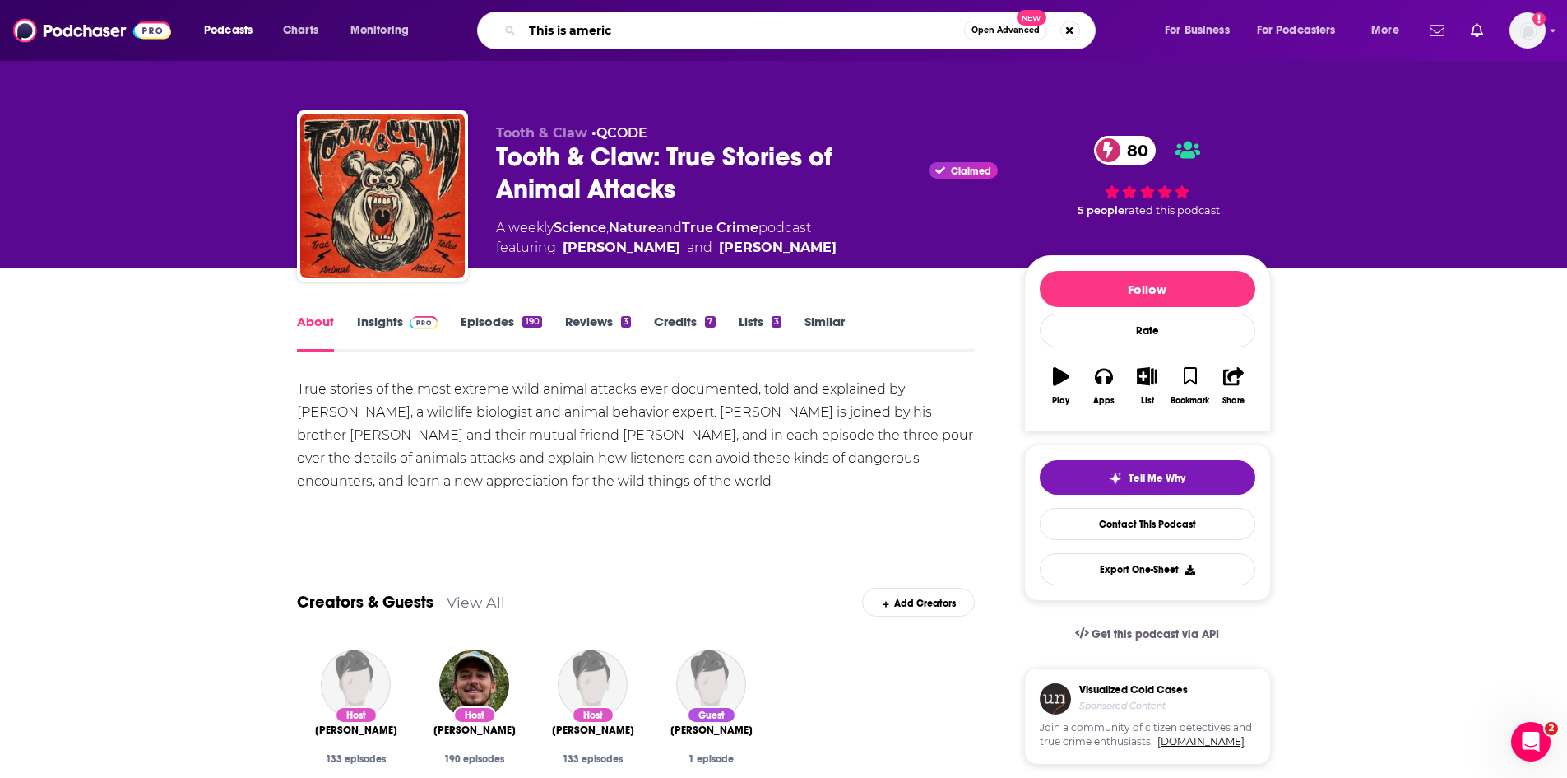
type input "This is america"
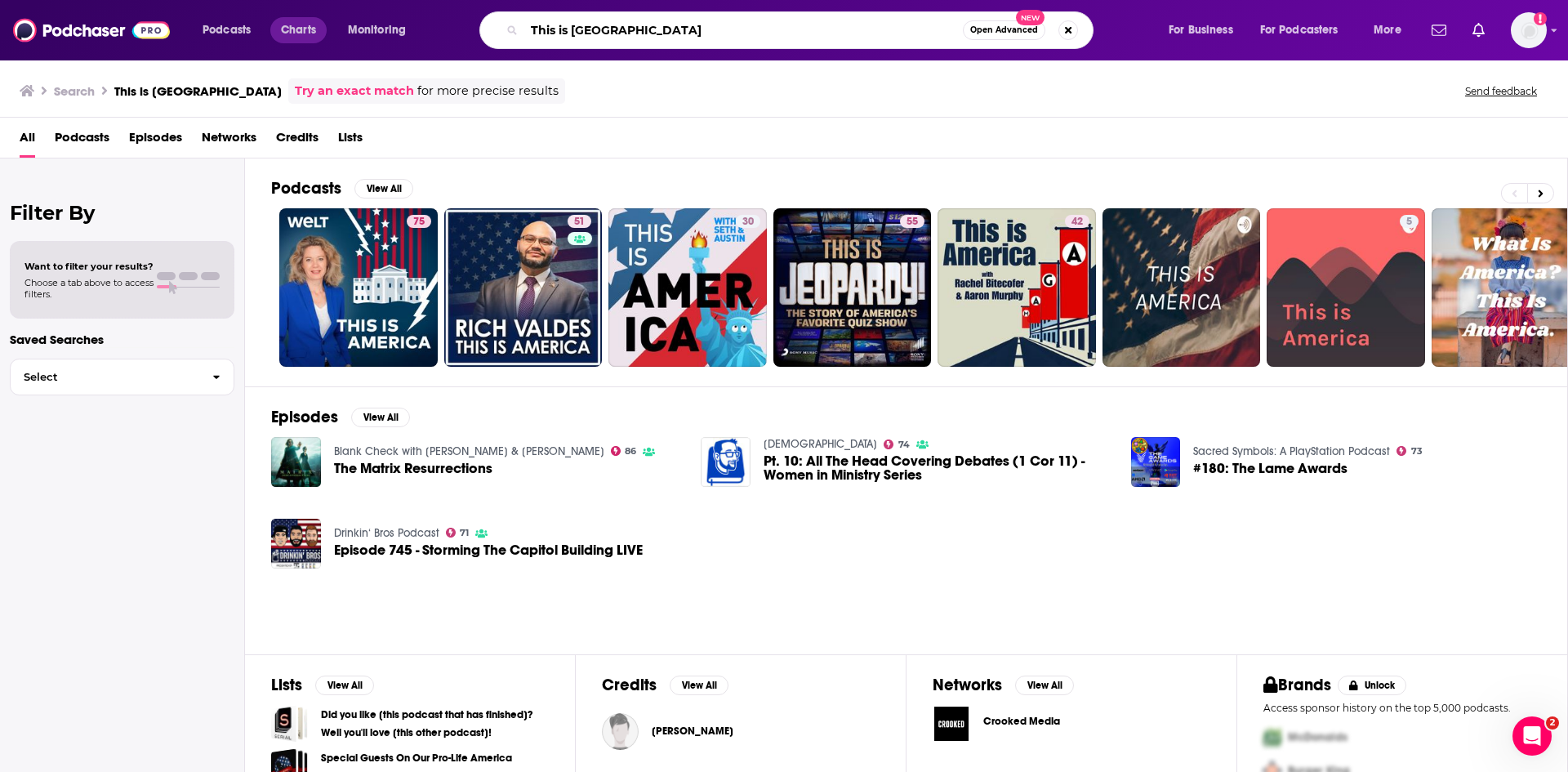
drag, startPoint x: 660, startPoint y: 28, endPoint x: 325, endPoint y: 21, distance: 335.1
click at [325, 22] on div "Podcasts Charts Monitoring This is america Open Advanced New For Business For P…" at bounding box center [804, 31] width 1226 height 38
type input "This american life"
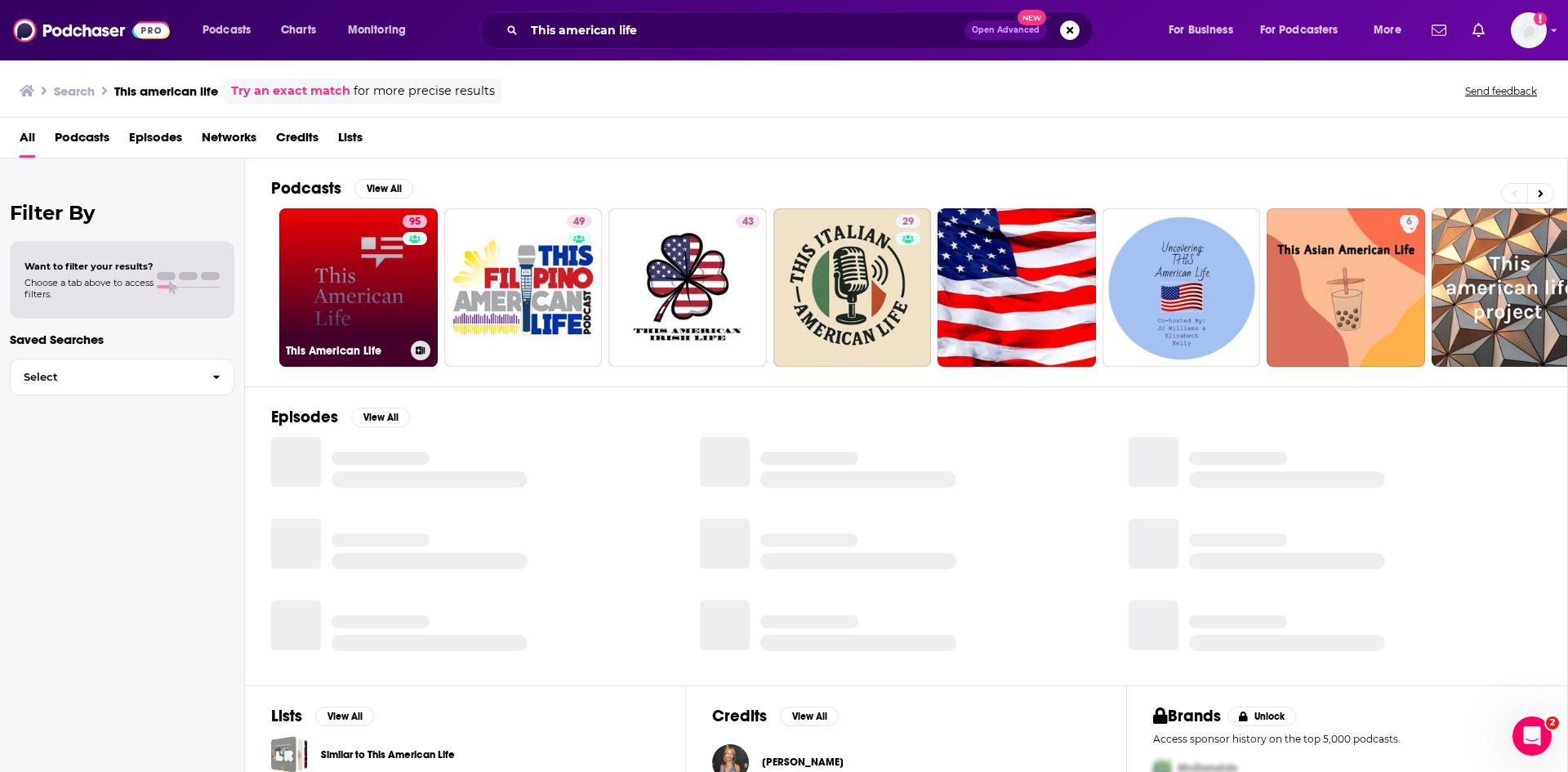
click at [351, 279] on link "95 This American Life" at bounding box center [358, 288] width 159 height 159
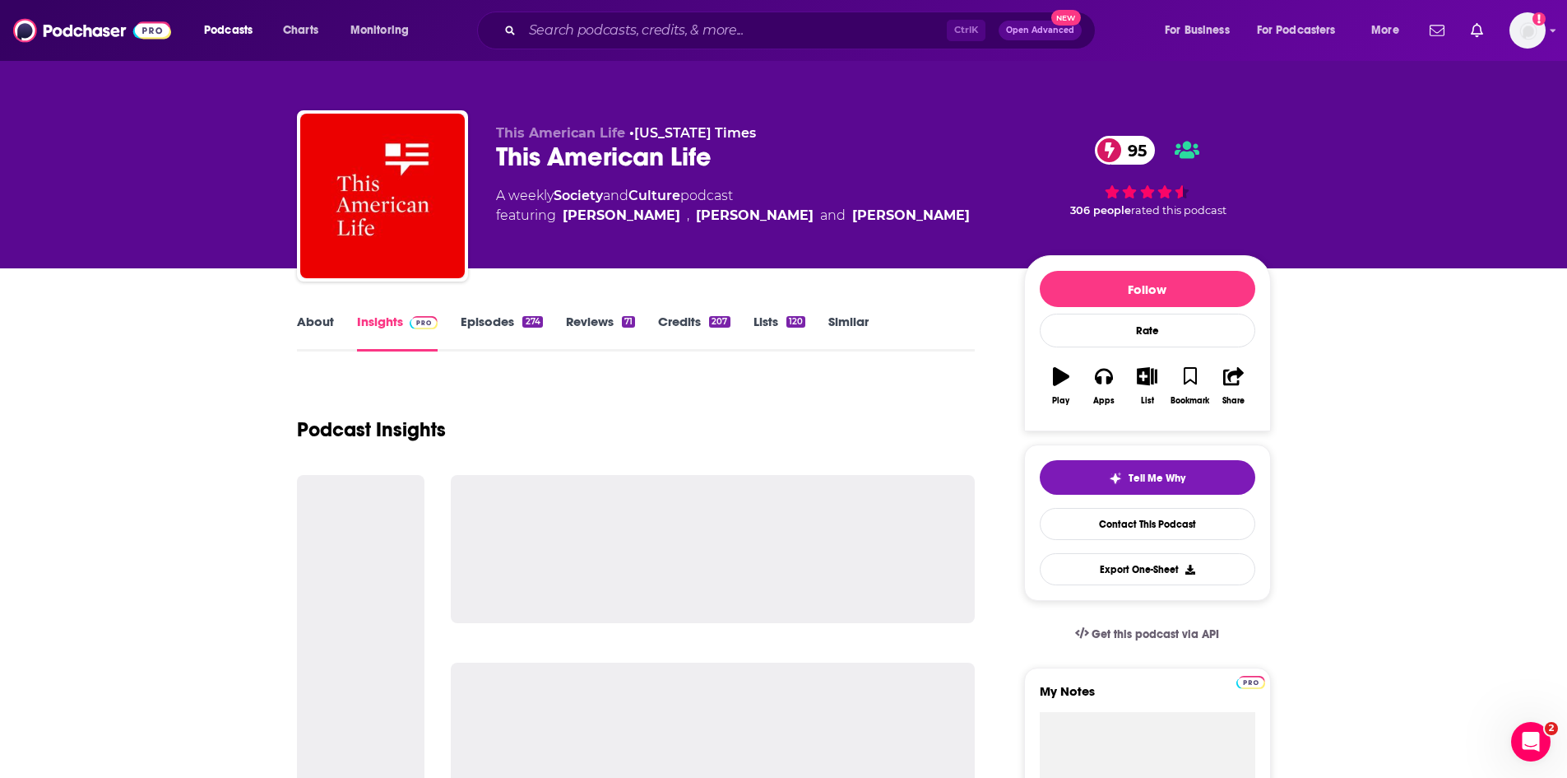
click at [495, 318] on link "Episodes 274" at bounding box center [501, 332] width 81 height 38
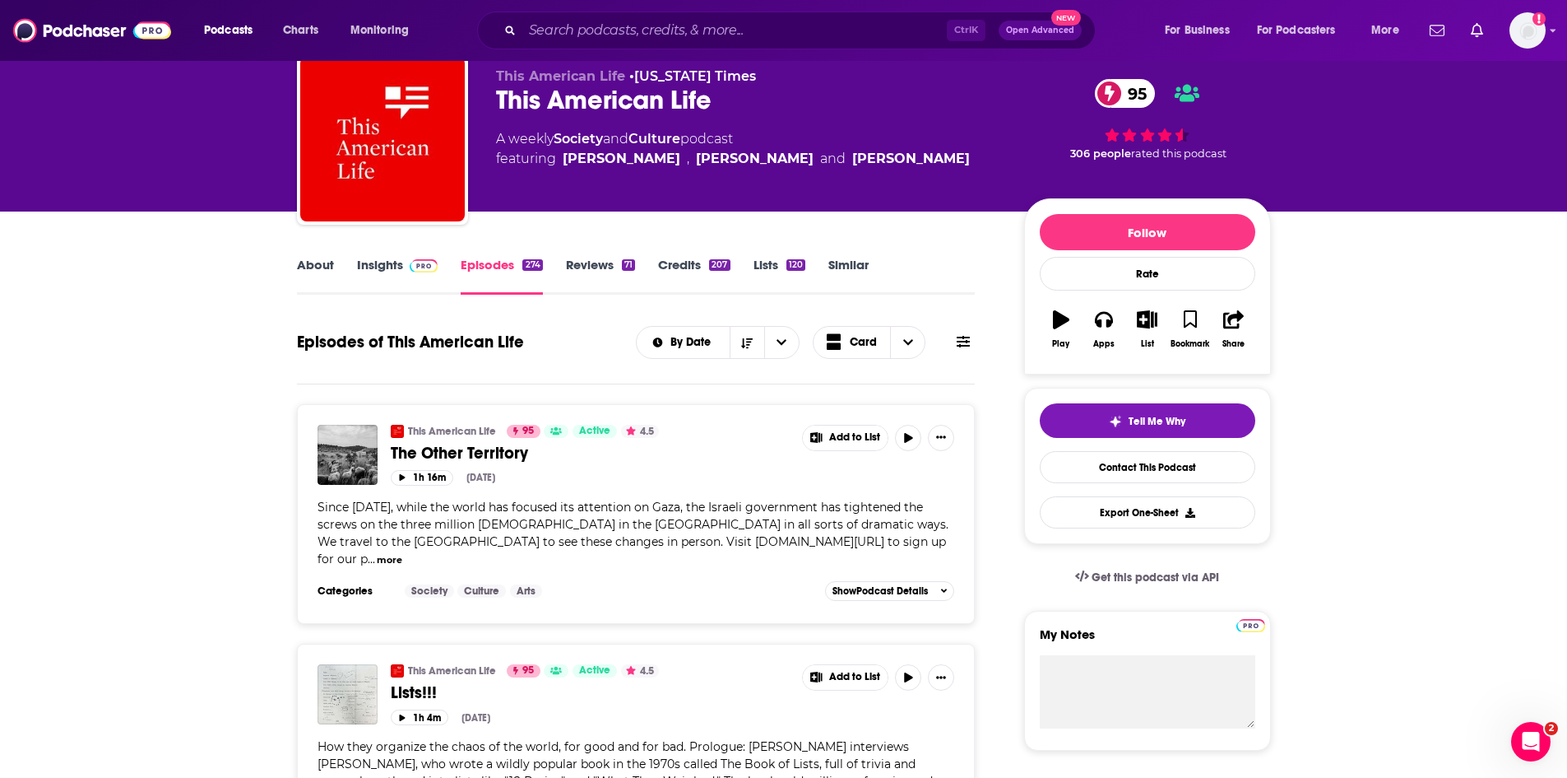
scroll to position [165, 0]
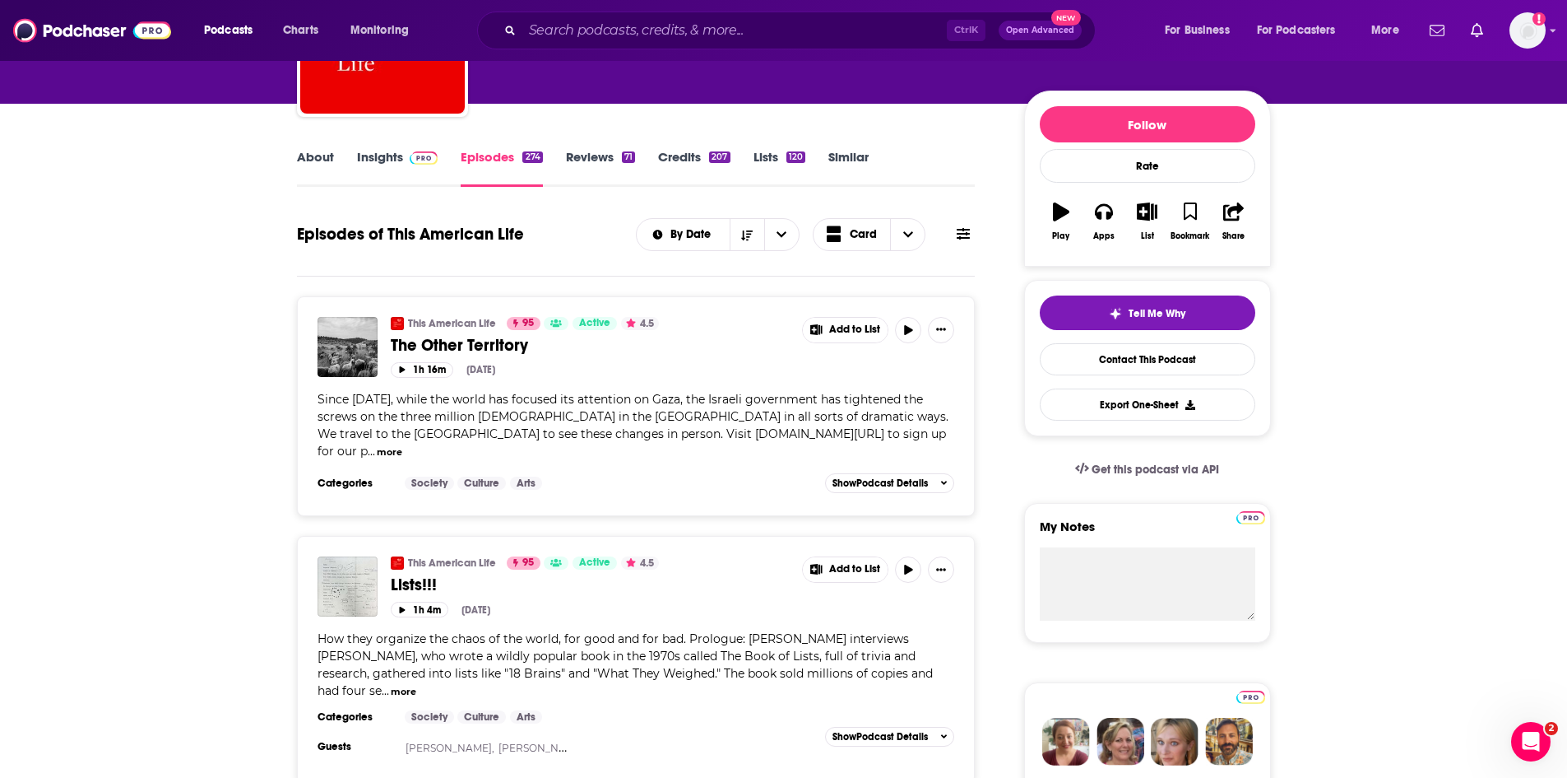
click at [585, 609] on div "This American Life 95 Active 4.5 Lists!!! Add to List 1h 4m Aug 17th, 2025 How …" at bounding box center [637, 633] width 638 height 154
click at [404, 574] on span "Lists!!!" at bounding box center [414, 584] width 46 height 21
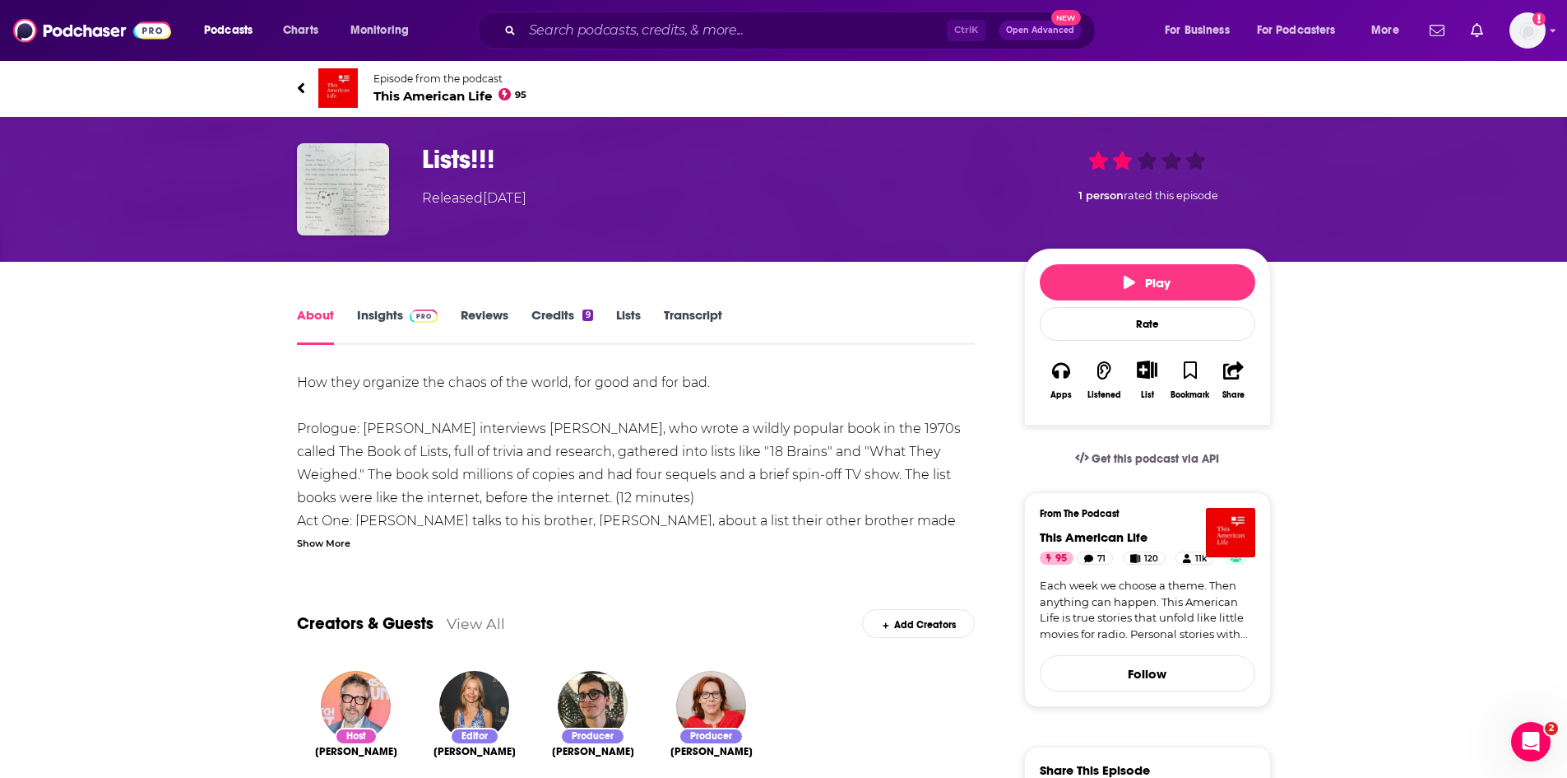
click at [708, 314] on link "Transcript" at bounding box center [693, 326] width 58 height 38
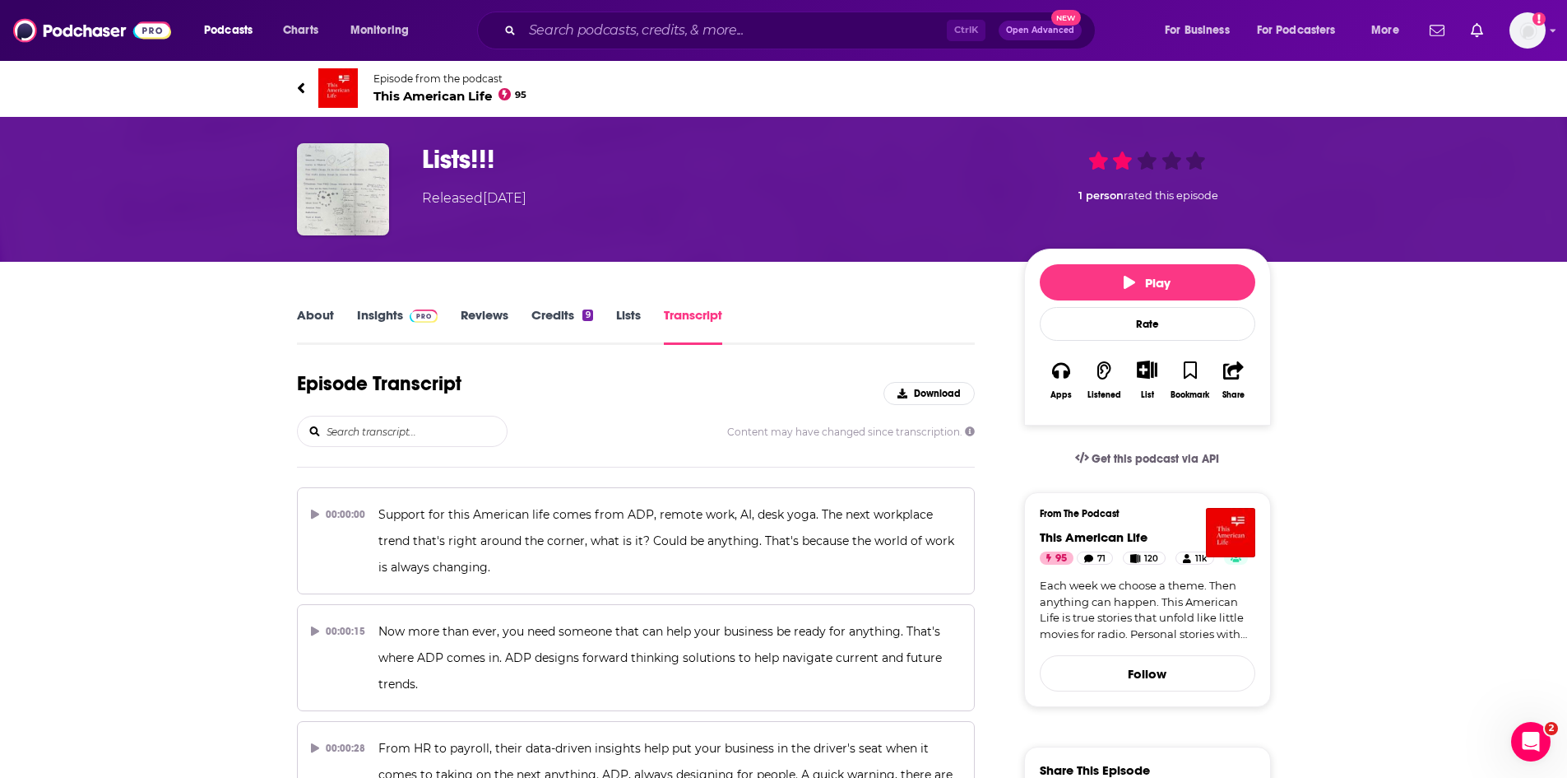
scroll to position [3940, 0]
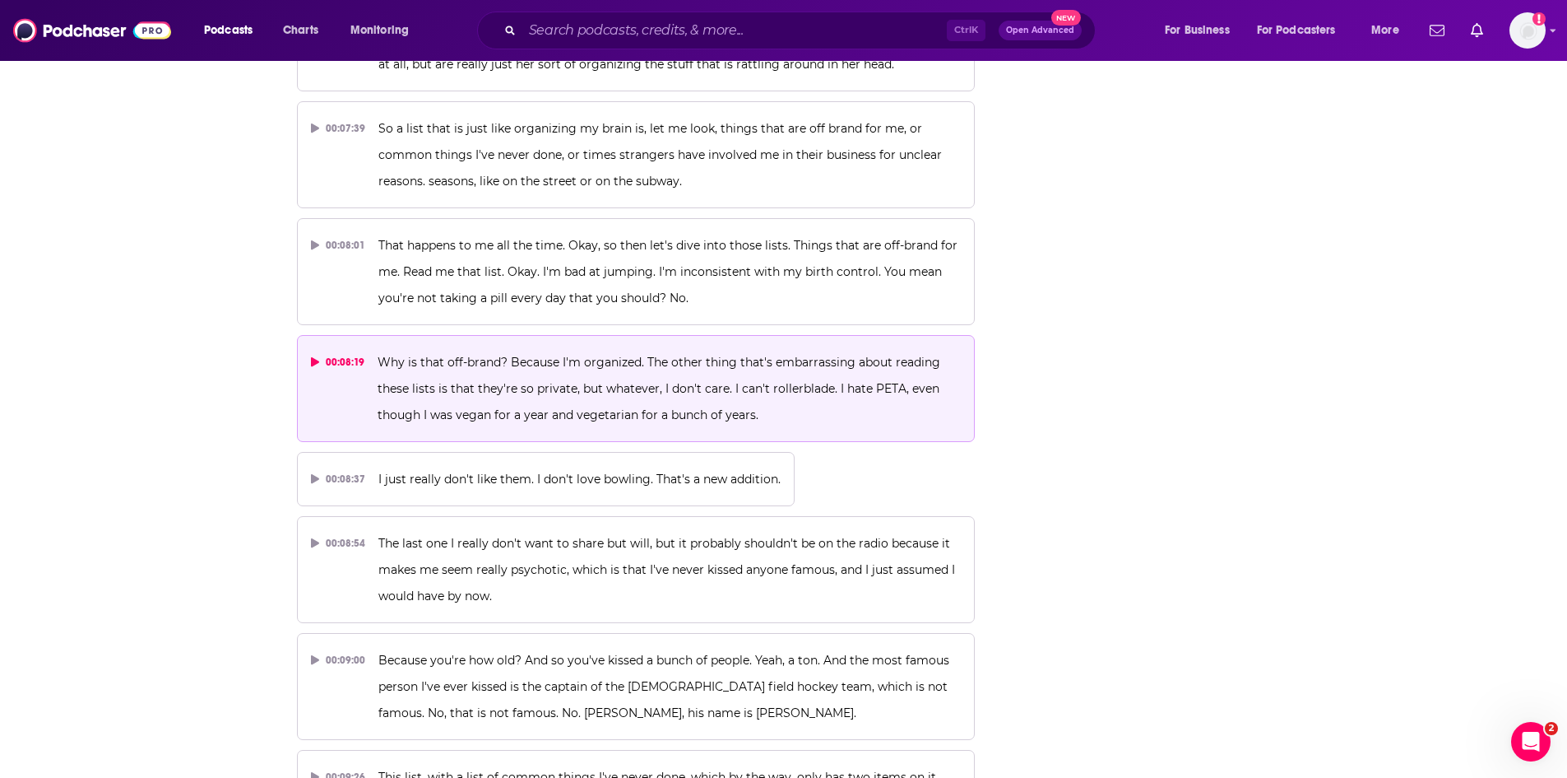
click at [577, 397] on p "Why is that off-brand? Because I'm organized. The other thing that's embarrassi…" at bounding box center [669, 388] width 583 height 79
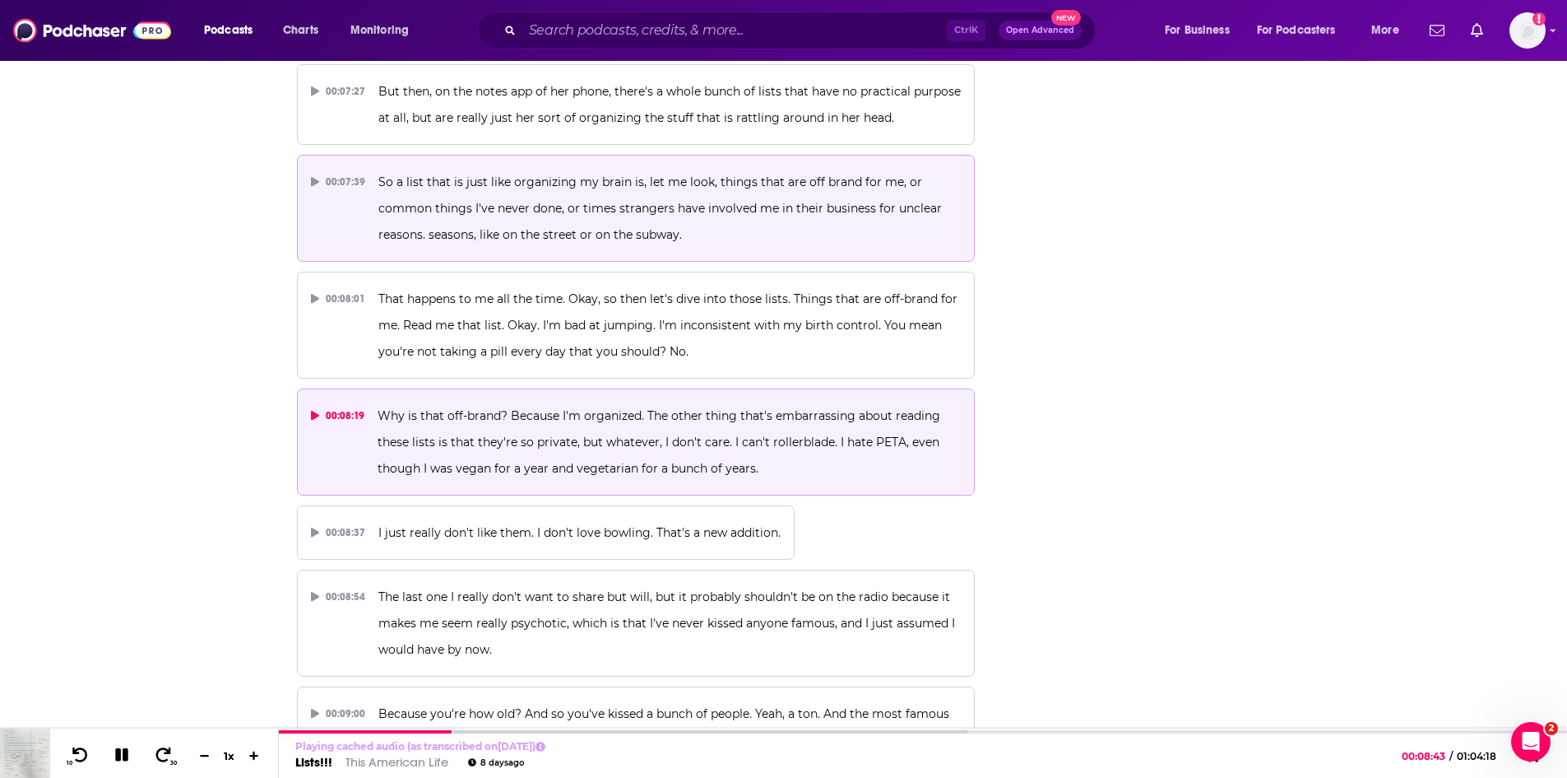
scroll to position [3776, 0]
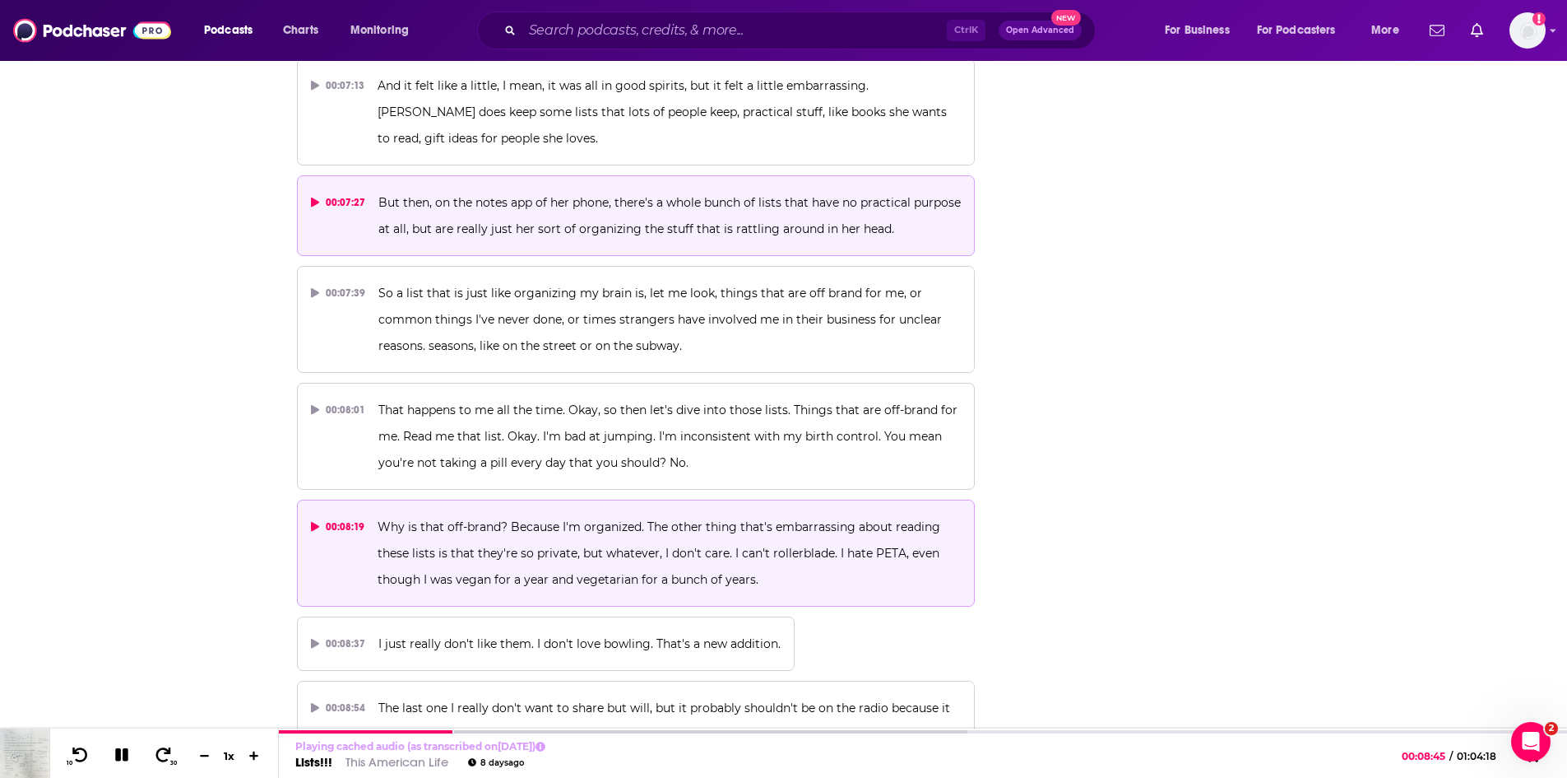
click at [660, 211] on p "But then, on the notes app of her phone, there's a whole bunch of lists that ha…" at bounding box center [669, 215] width 583 height 53
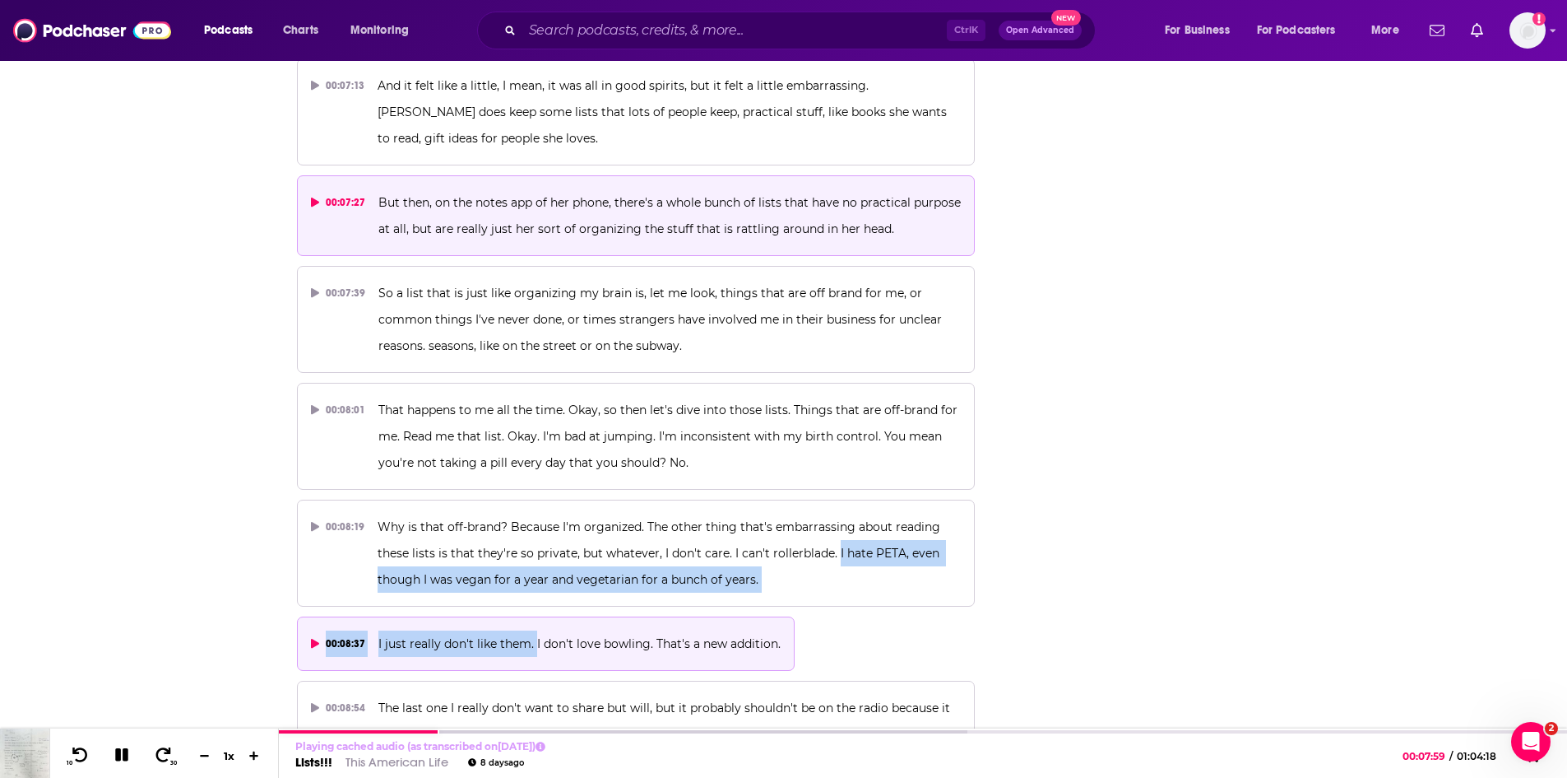
drag, startPoint x: 836, startPoint y: 552, endPoint x: 533, endPoint y: 652, distance: 319.0
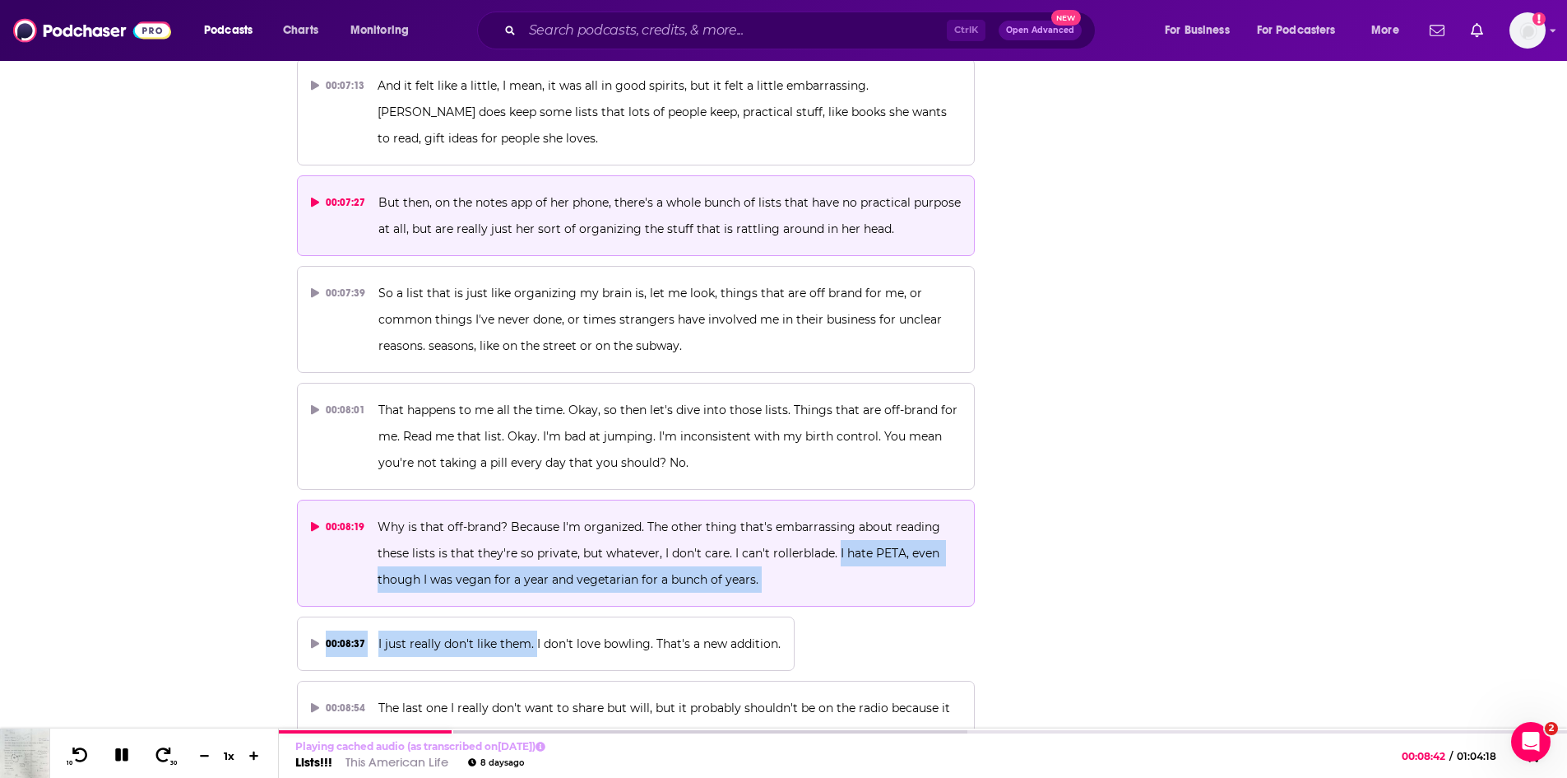
copy div "I hate PETA, even though I was vegan for a year and vegetarian for a bunch of y…"
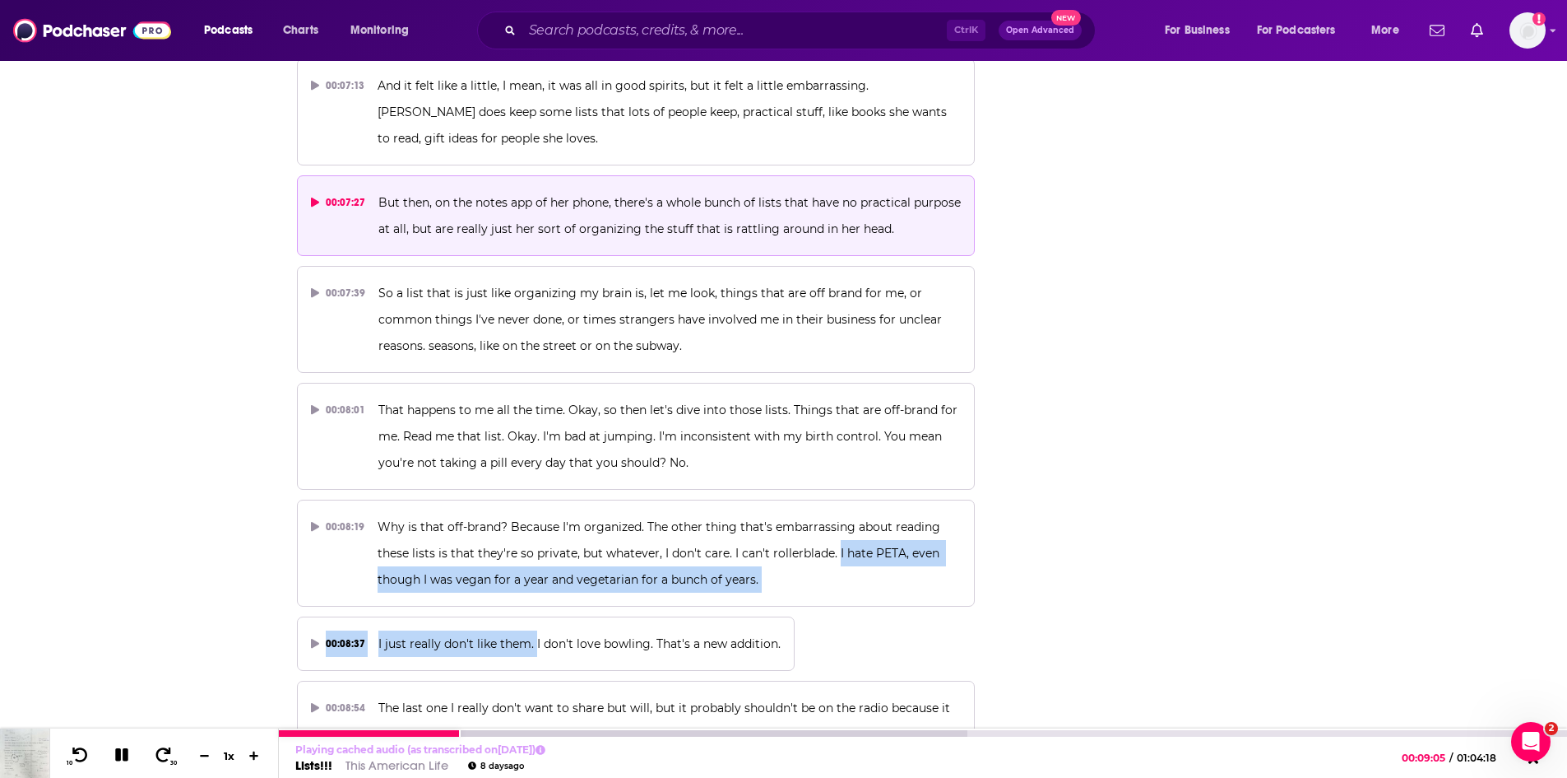
click at [320, 762] on link "Lists!!!" at bounding box center [313, 765] width 37 height 16
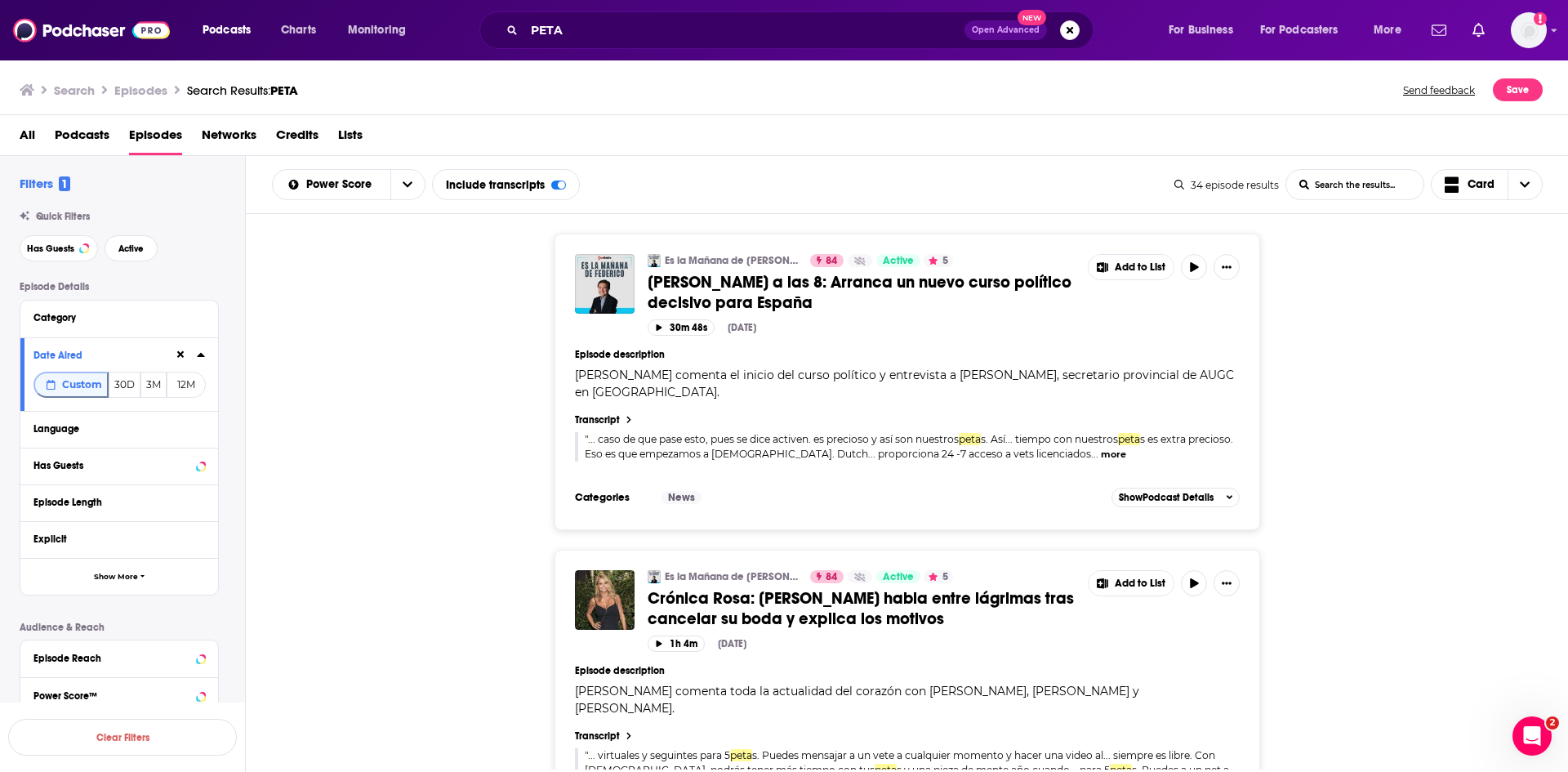
scroll to position [6859, 0]
